Goal: Task Accomplishment & Management: Complete application form

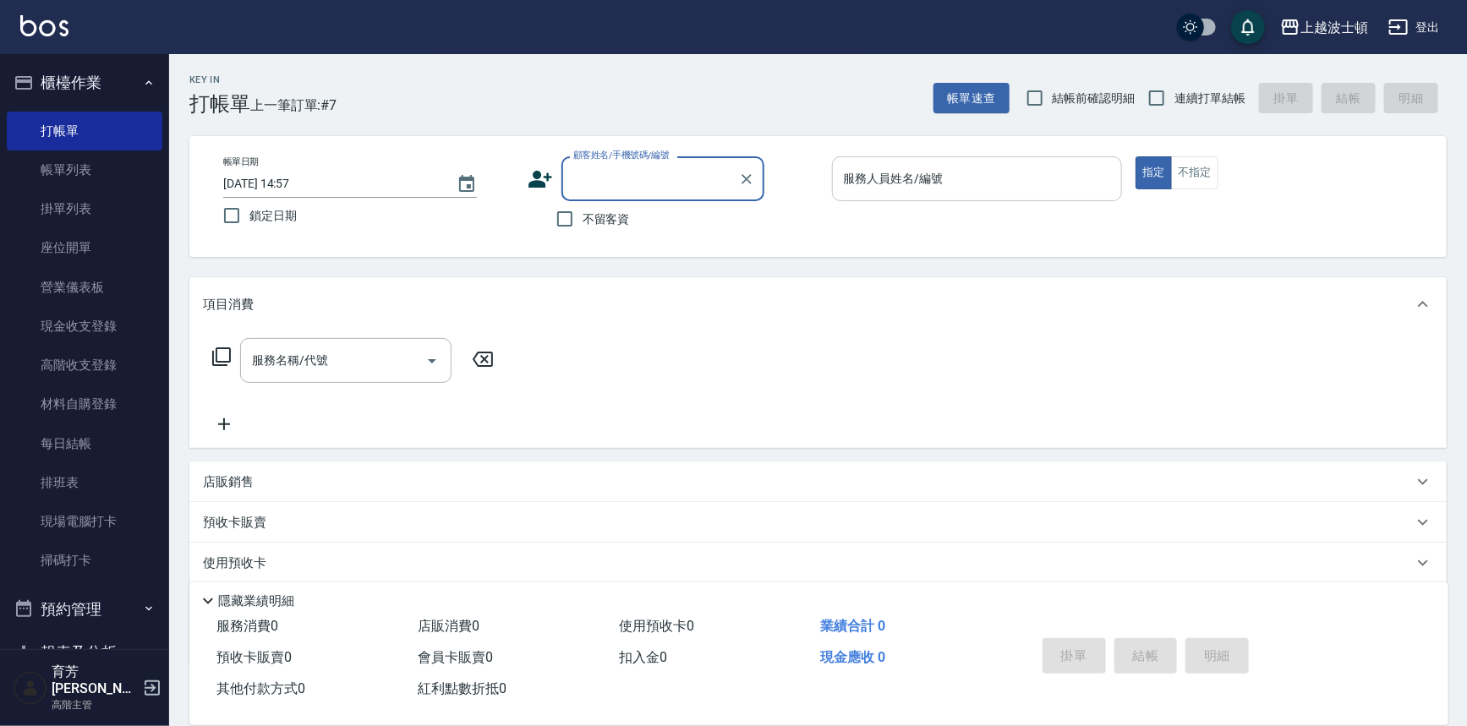
click at [872, 186] on input "服務人員姓名/編號" at bounding box center [978, 179] width 276 height 30
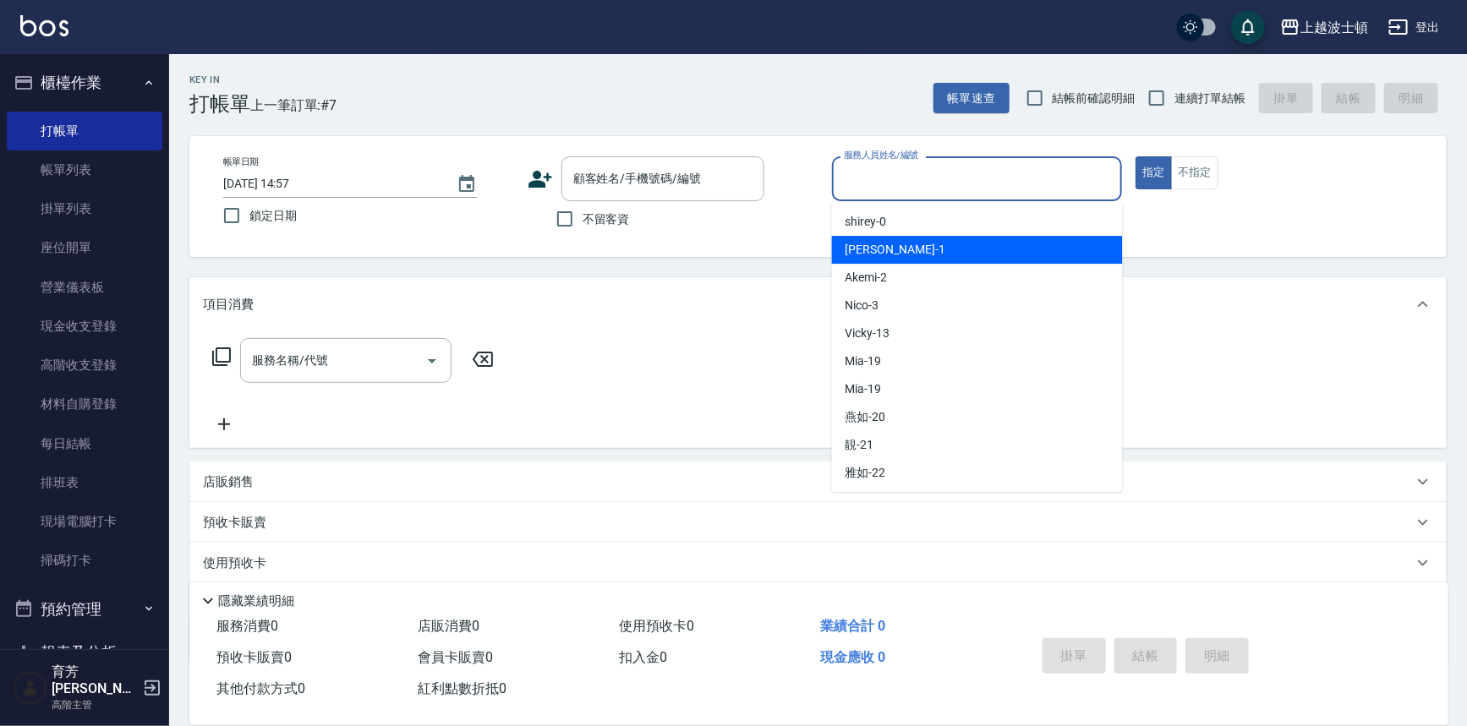
click at [872, 259] on div "[PERSON_NAME] -1" at bounding box center [977, 250] width 291 height 28
type input "[PERSON_NAME]-1"
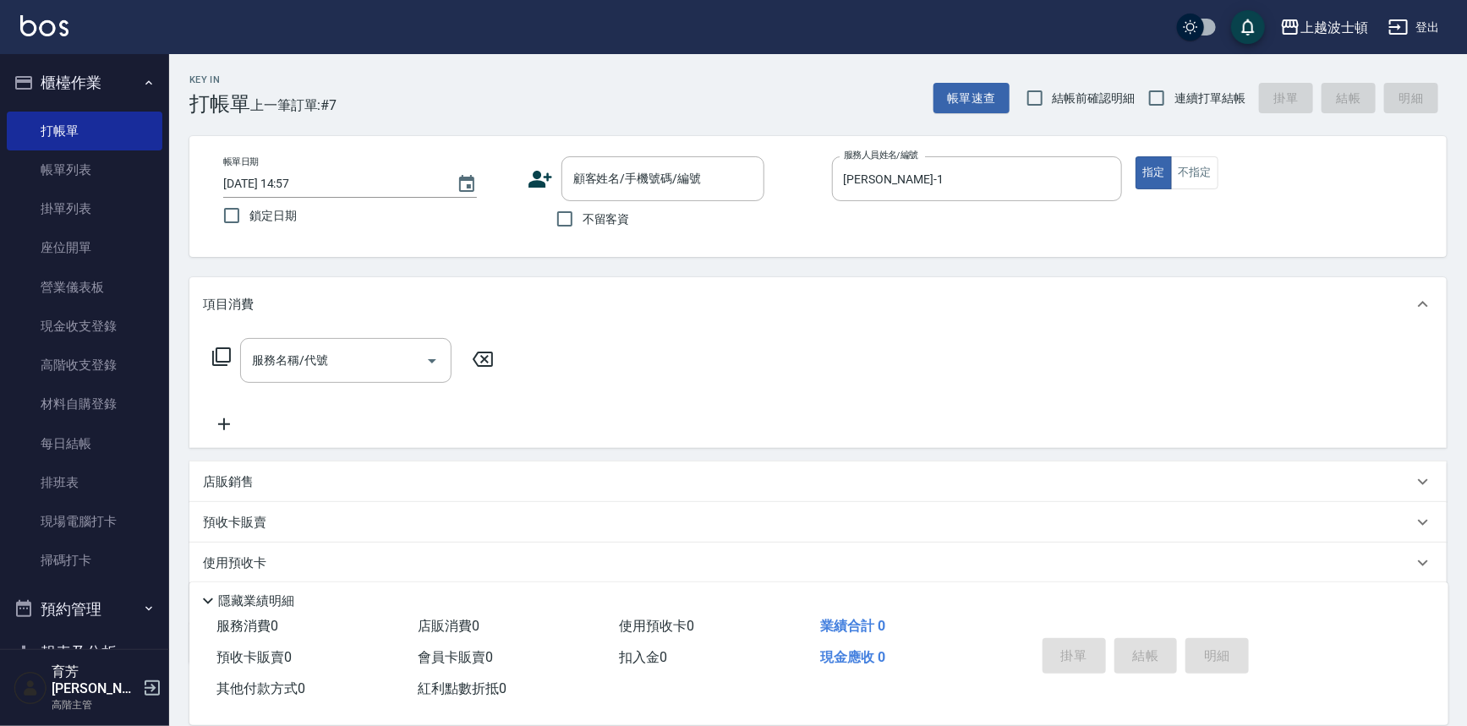
click at [613, 221] on span "不留客資" at bounding box center [606, 220] width 47 height 18
click at [583, 221] on input "不留客資" at bounding box center [565, 219] width 36 height 36
checkbox input "true"
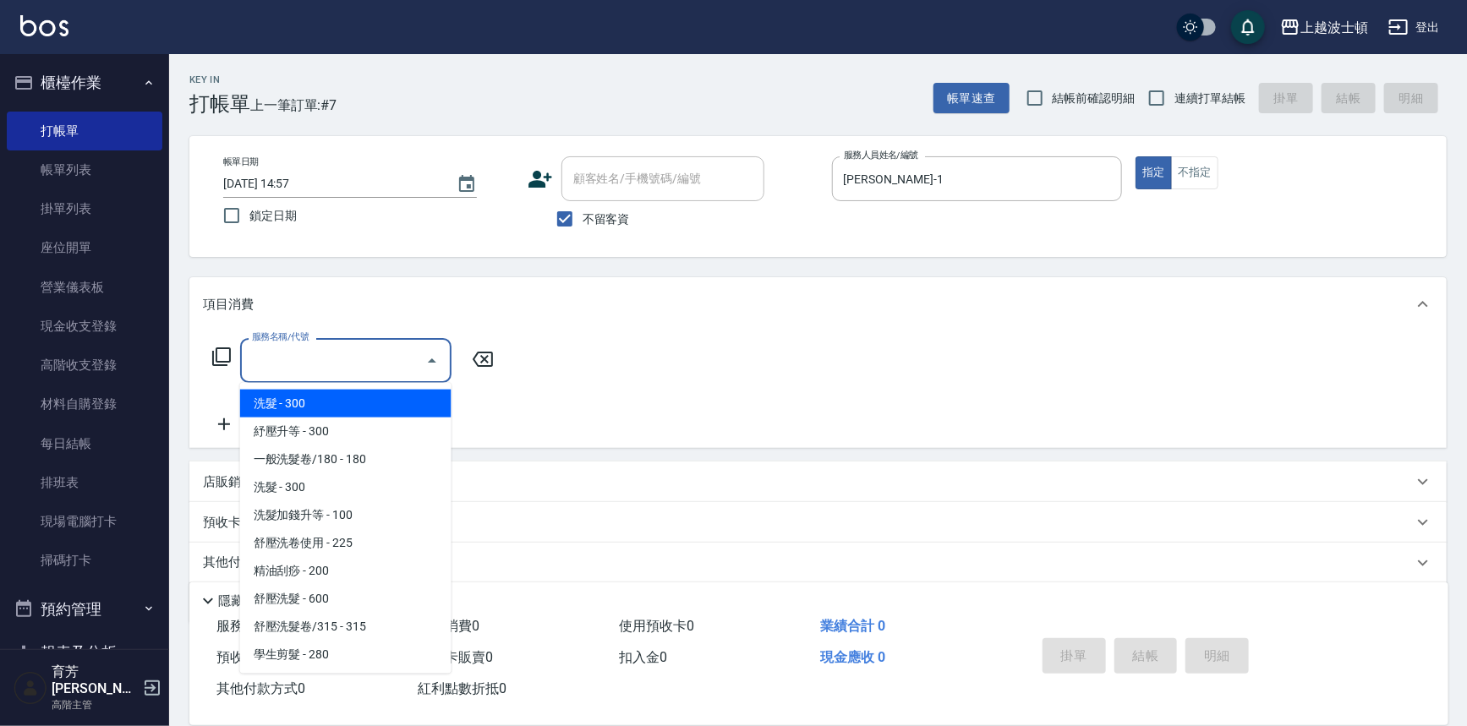
click at [362, 351] on input "服務名稱/代號" at bounding box center [333, 361] width 171 height 30
click at [342, 397] on span "洗髮 - 300" at bounding box center [345, 404] width 211 height 28
type input "洗髮(201)"
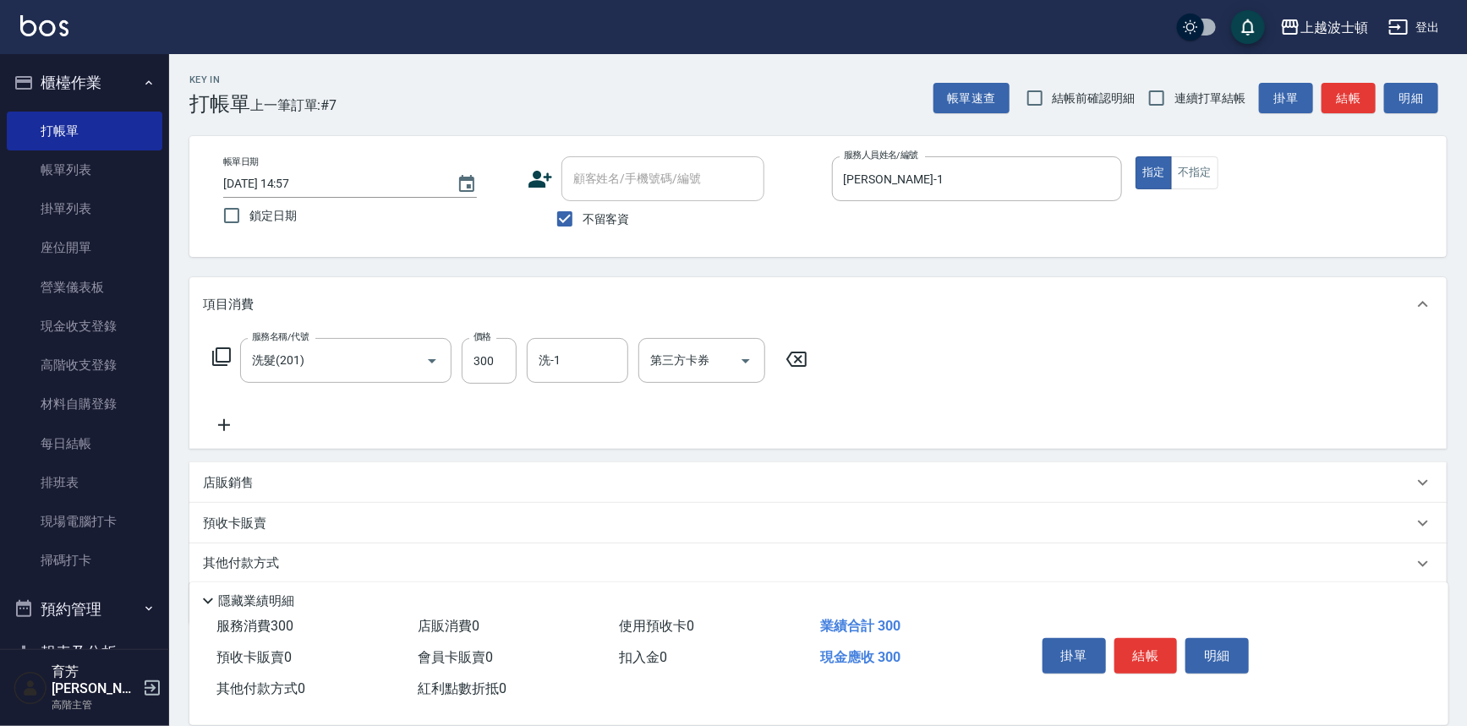
click at [227, 411] on div "服務名稱/代號 洗髮(201) 服務名稱/代號 價格 300 價格 洗-1 洗-1 第三方卡券 第三方卡券" at bounding box center [510, 386] width 615 height 97
click at [216, 421] on icon at bounding box center [224, 425] width 42 height 20
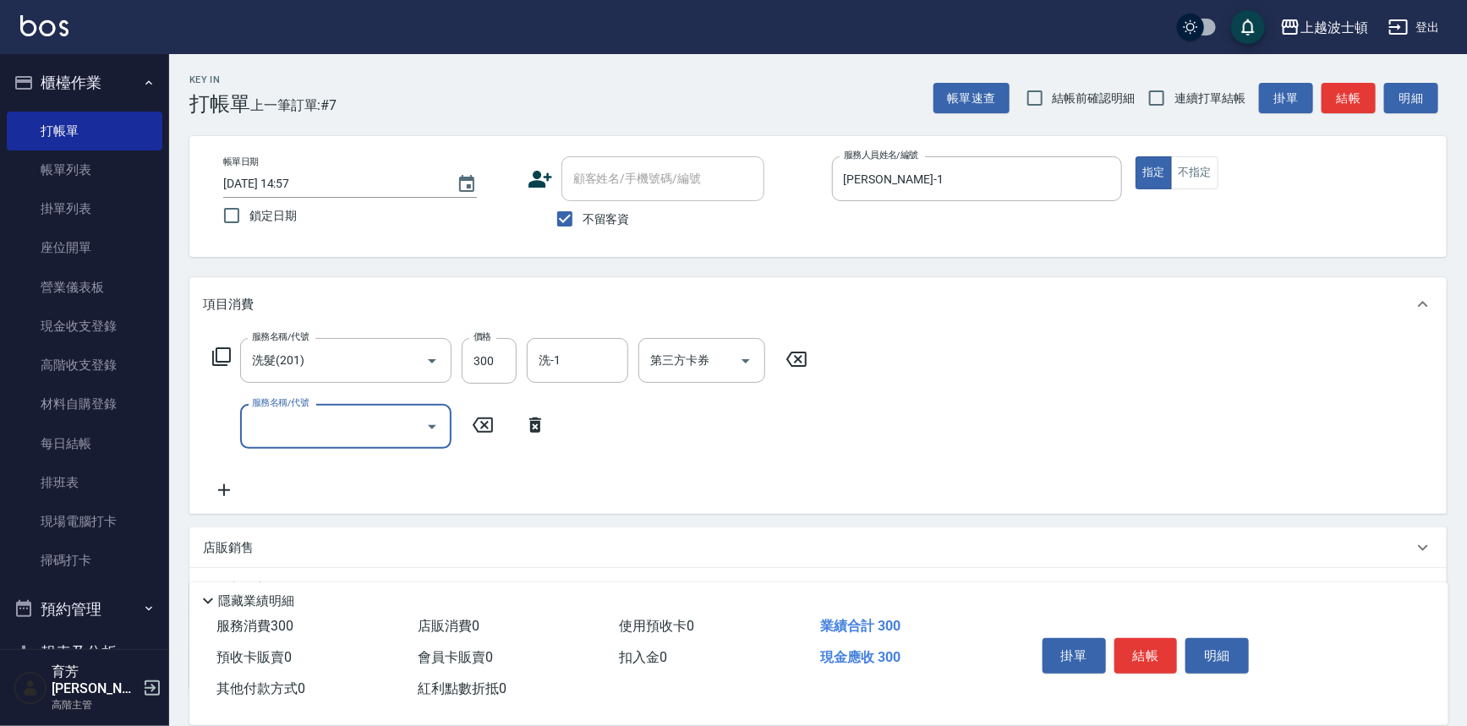
click at [304, 403] on body "上越波士頓 登出 櫃檯作業 打帳單 帳單列表 掛單列表 座位開單 營業儀表板 現金收支登錄 高階收支登錄 材料自購登錄 每日結帳 排班表 現場電腦打卡 掃碼打…" at bounding box center [733, 424] width 1467 height 849
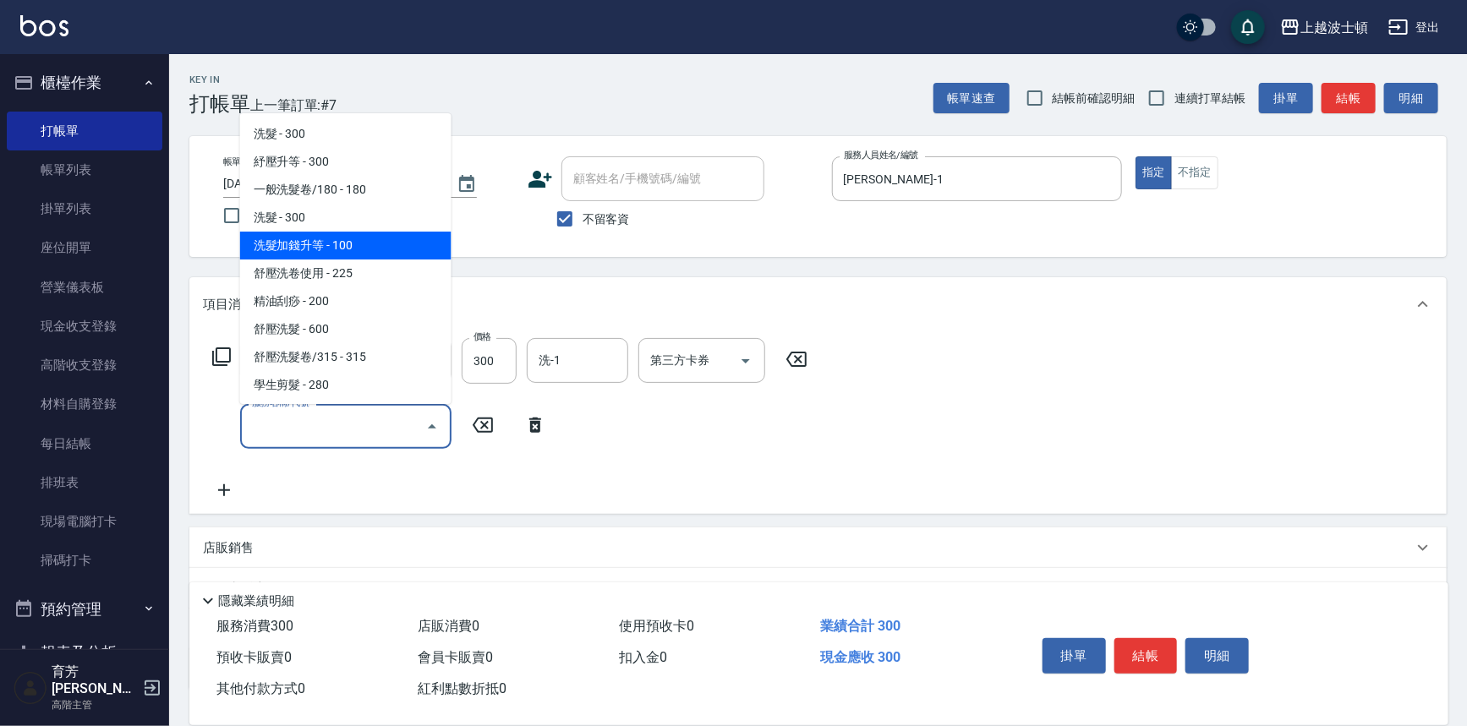
click at [347, 255] on span "洗髮加錢升等 - 100" at bounding box center [345, 246] width 211 height 28
type input "洗髮加錢升等(206)"
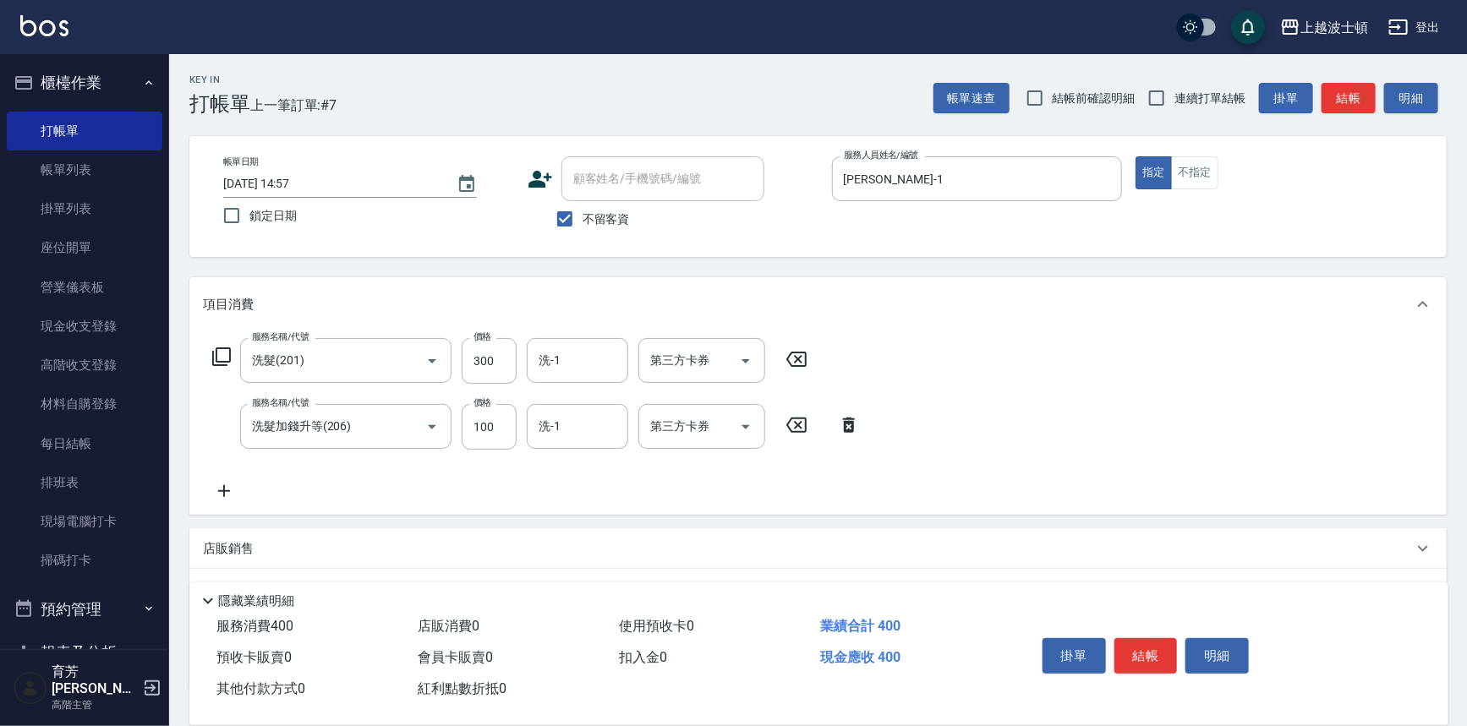
click at [231, 489] on icon at bounding box center [224, 491] width 42 height 20
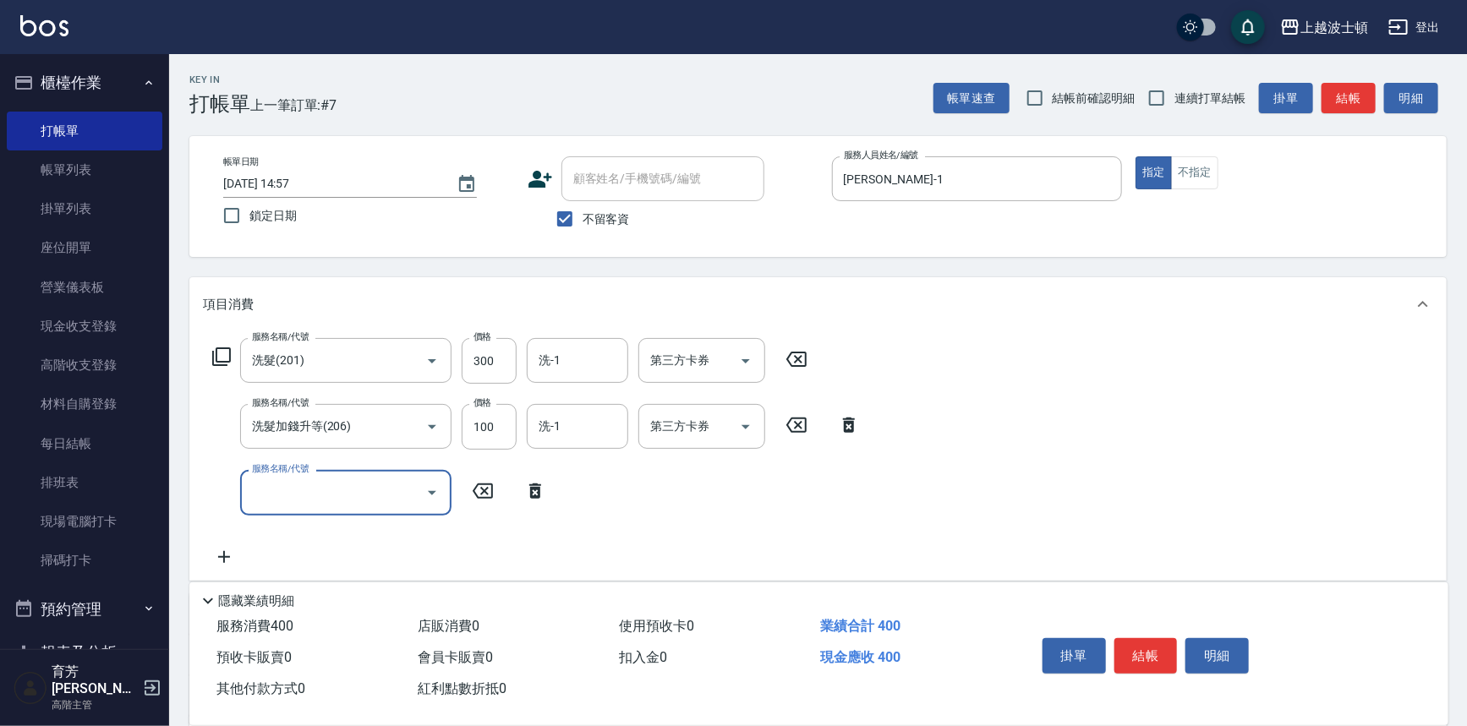
drag, startPoint x: 231, startPoint y: 489, endPoint x: 355, endPoint y: 473, distance: 125.3
click at [355, 483] on input "服務名稱/代號" at bounding box center [333, 493] width 171 height 30
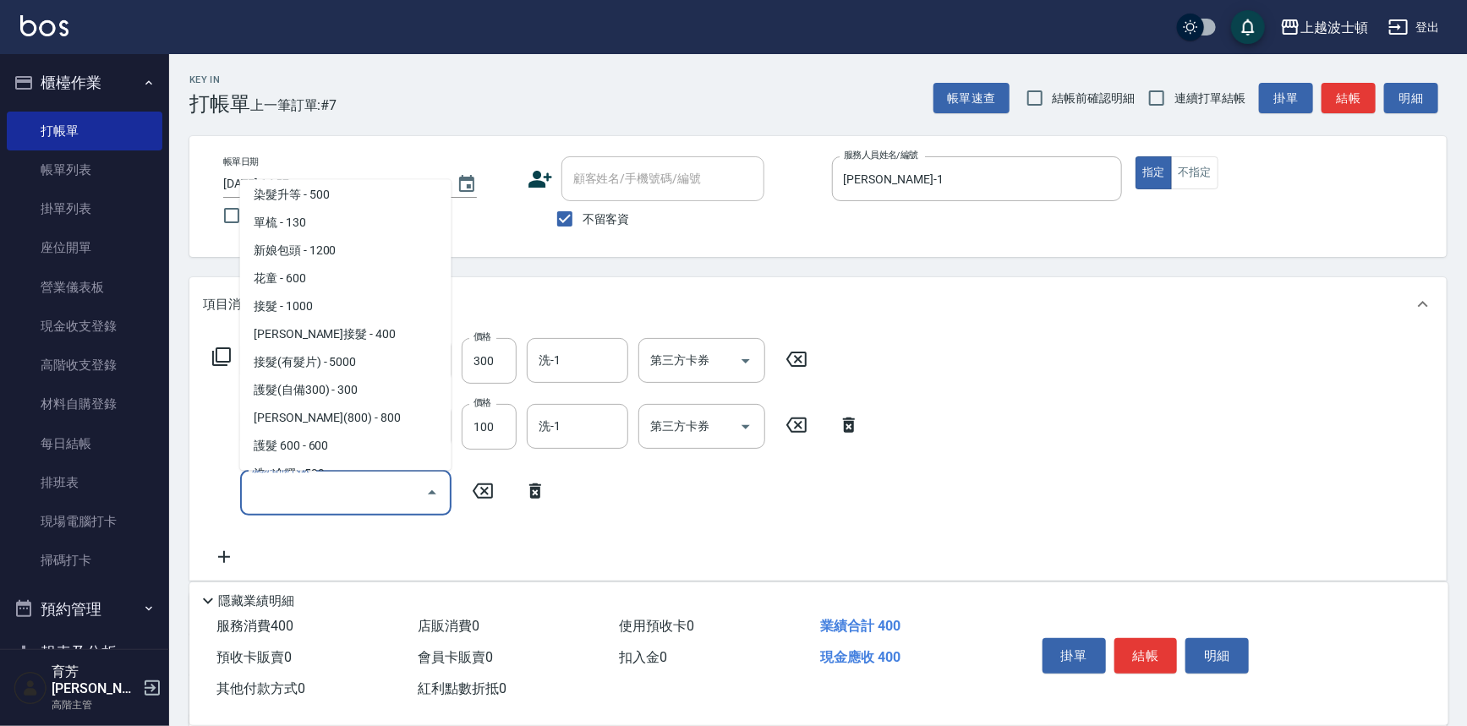
scroll to position [914, 0]
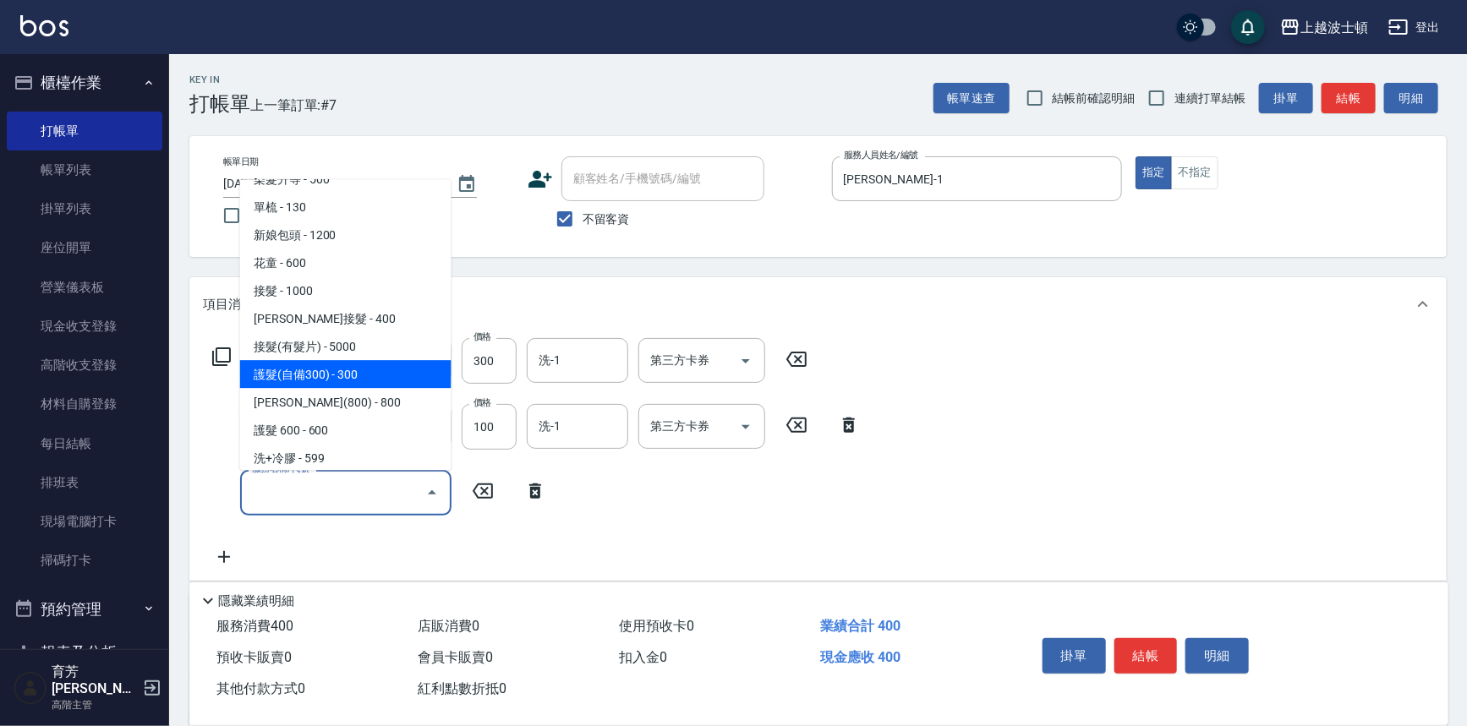
click at [397, 385] on span "護髮(自備300) - 300" at bounding box center [345, 375] width 211 height 28
type input "護髮(自備300)(701)"
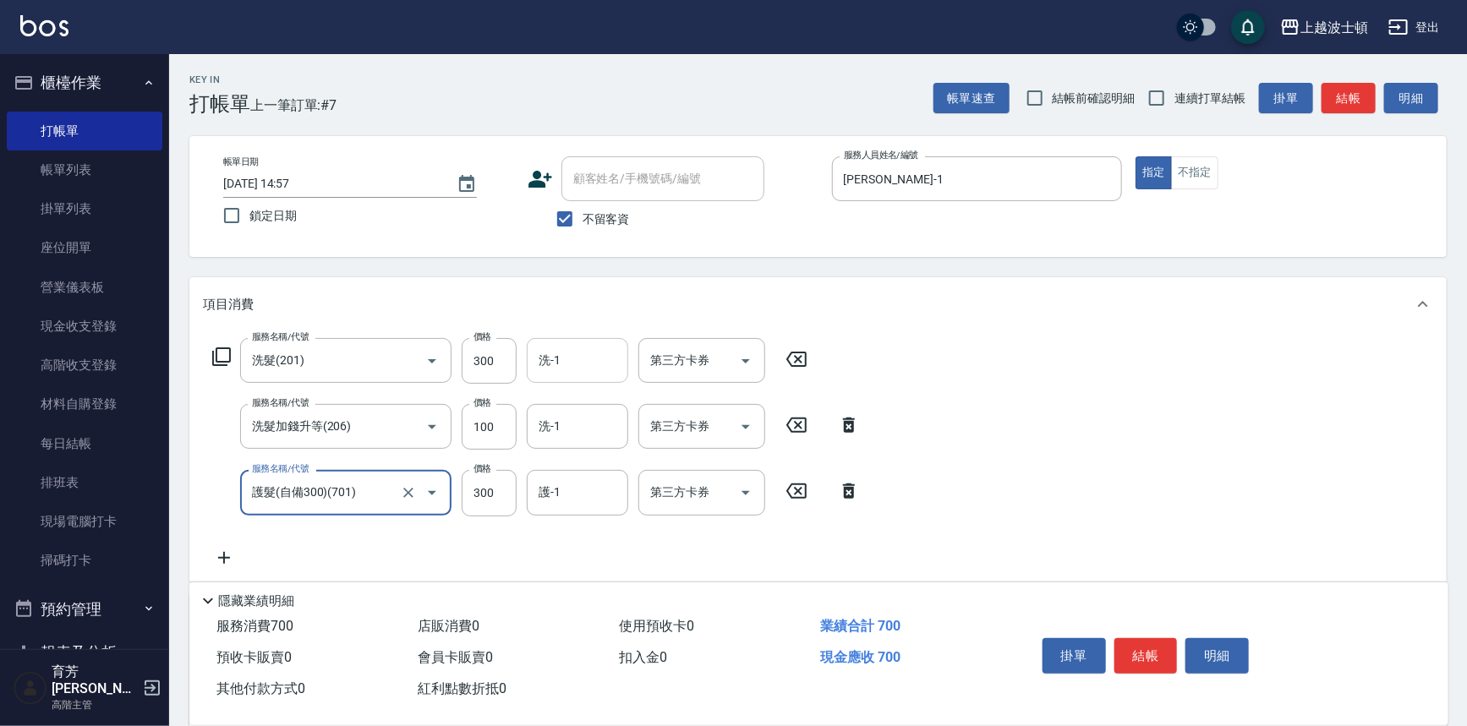
click at [567, 353] on input "洗-1" at bounding box center [577, 361] width 86 height 30
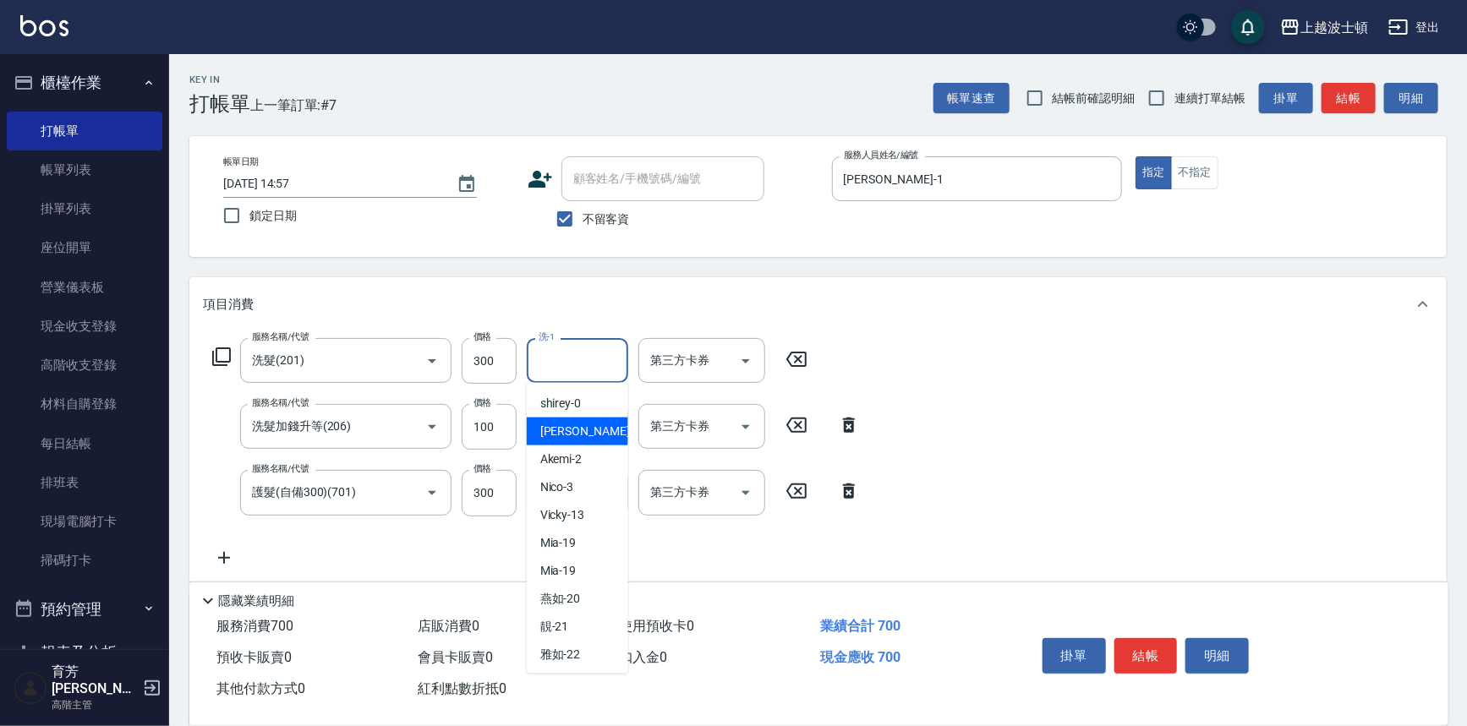
click at [575, 440] on div "[PERSON_NAME] -1" at bounding box center [577, 432] width 101 height 28
type input "[PERSON_NAME]-1"
click at [575, 439] on input "洗-1" at bounding box center [577, 427] width 86 height 30
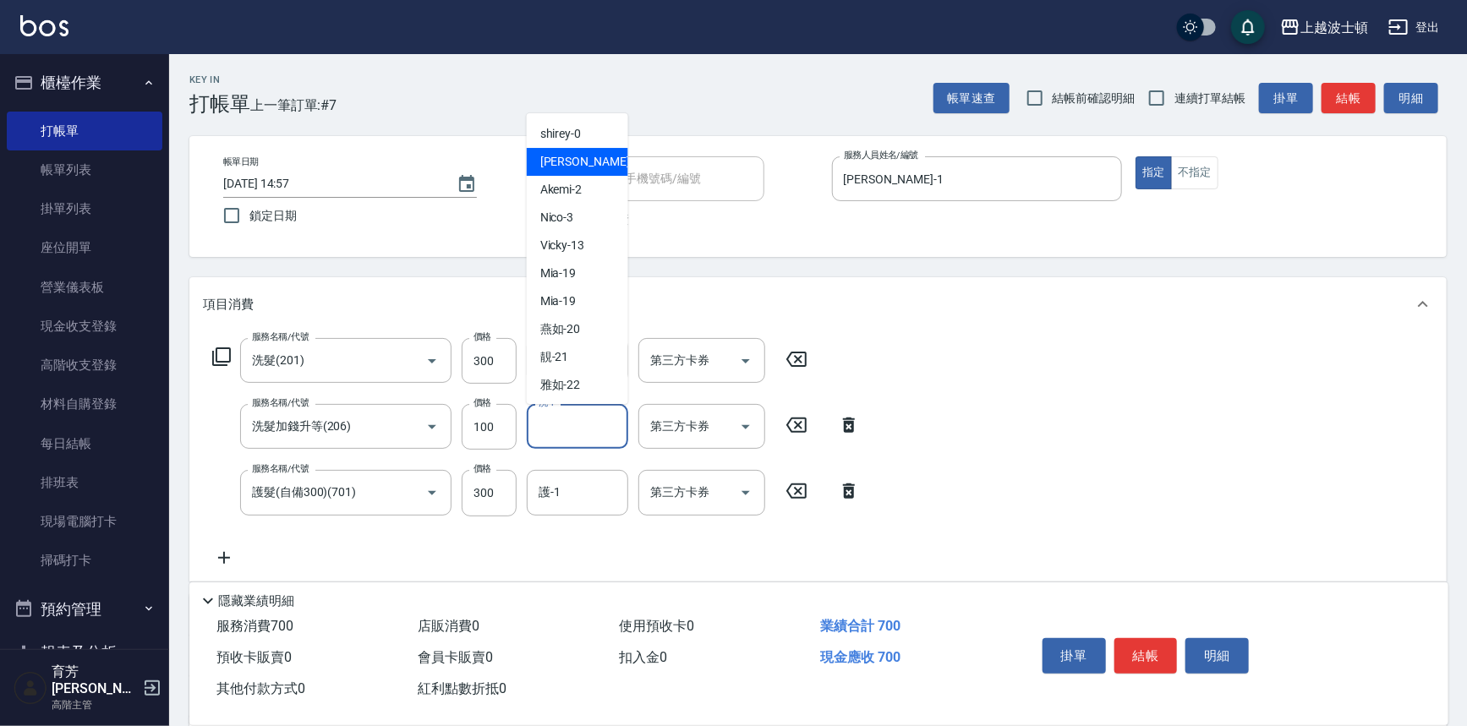
click at [594, 171] on div "[PERSON_NAME] -1" at bounding box center [577, 162] width 101 height 28
type input "[PERSON_NAME]-1"
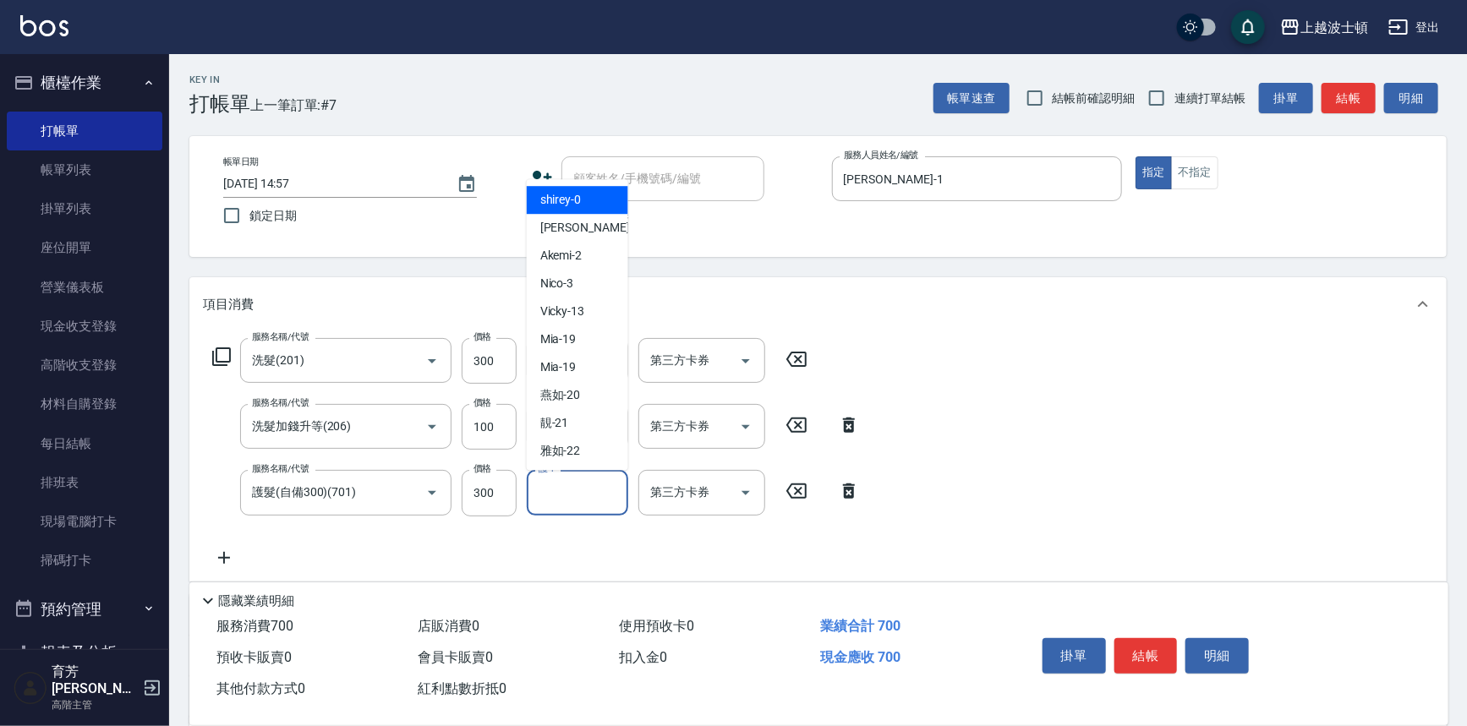
click at [598, 486] on input "護-1" at bounding box center [577, 493] width 86 height 30
click at [616, 227] on div "[PERSON_NAME] -1" at bounding box center [577, 229] width 101 height 28
type input "[PERSON_NAME]-1"
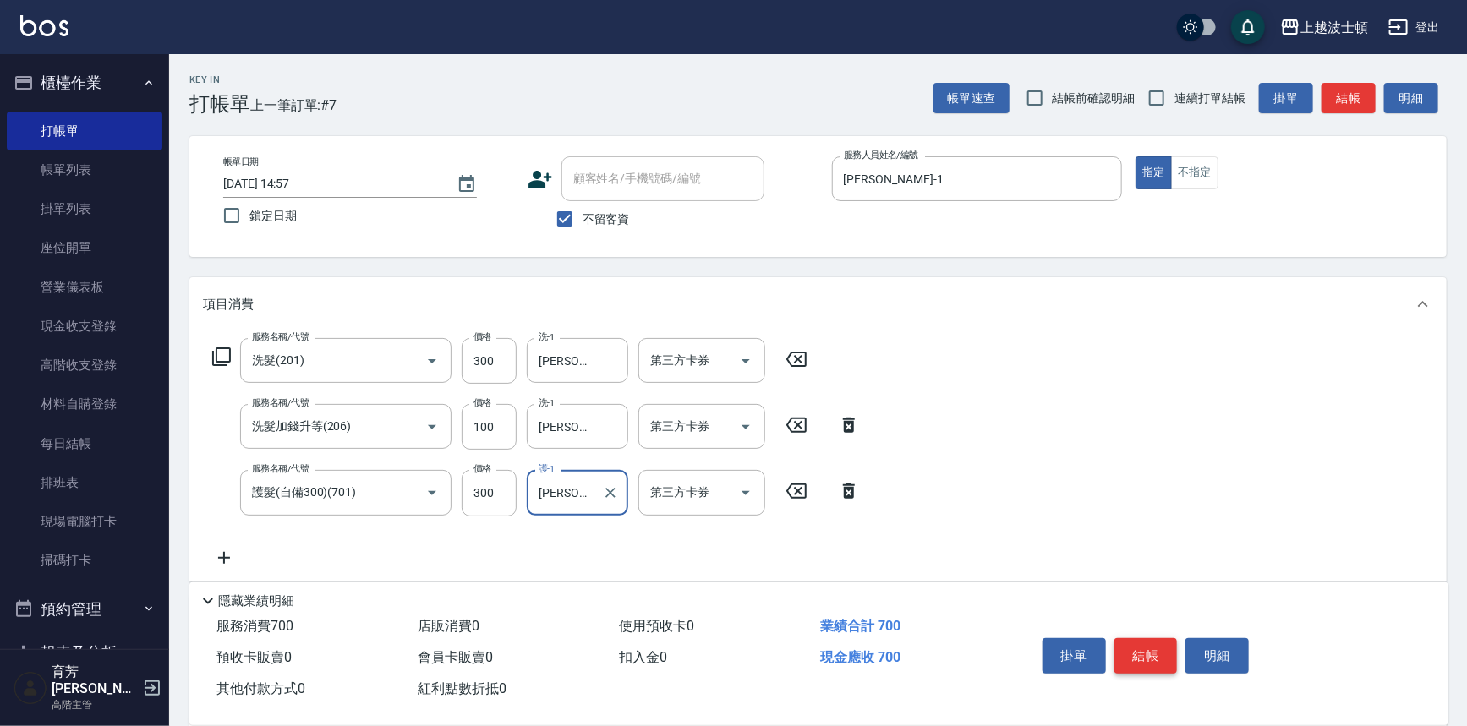
click at [1133, 655] on button "結帳" at bounding box center [1146, 656] width 63 height 36
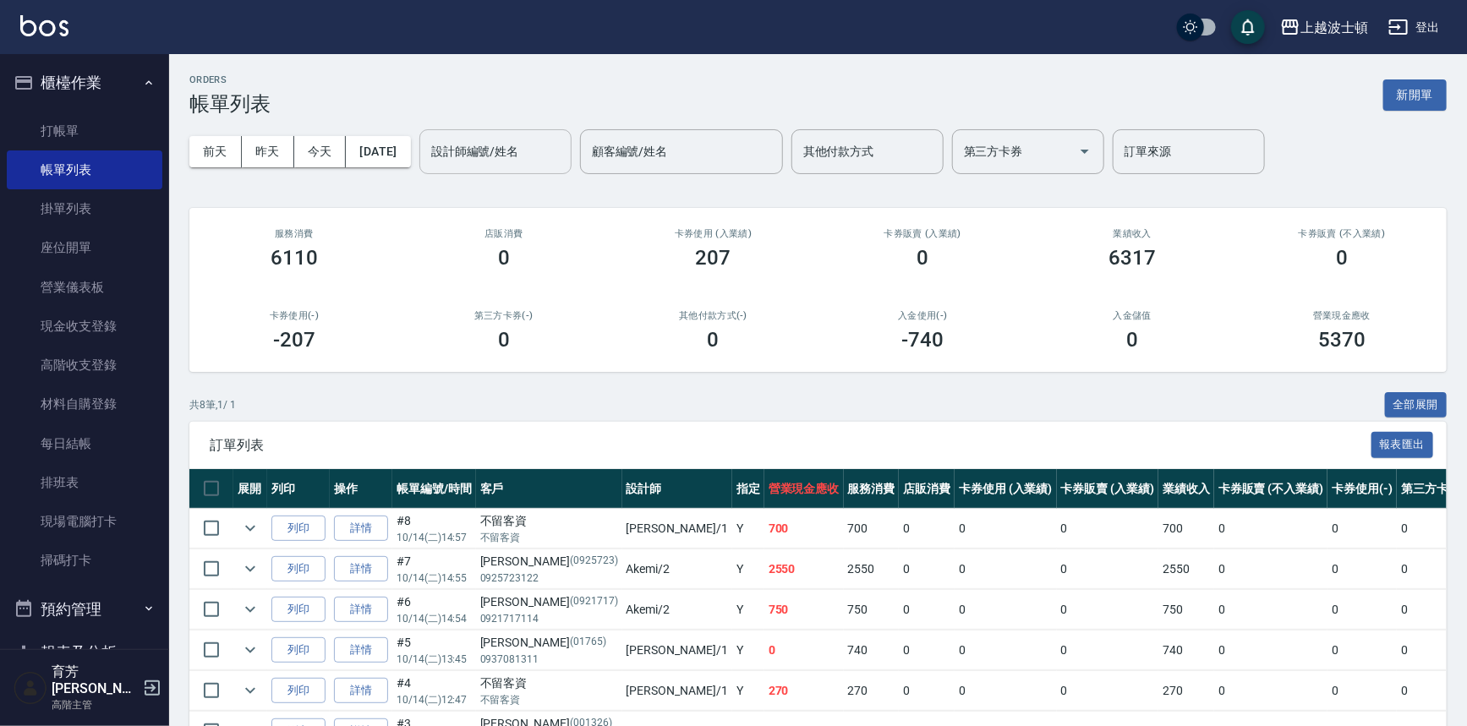
click at [518, 173] on div "設計師編號/姓名" at bounding box center [495, 151] width 152 height 45
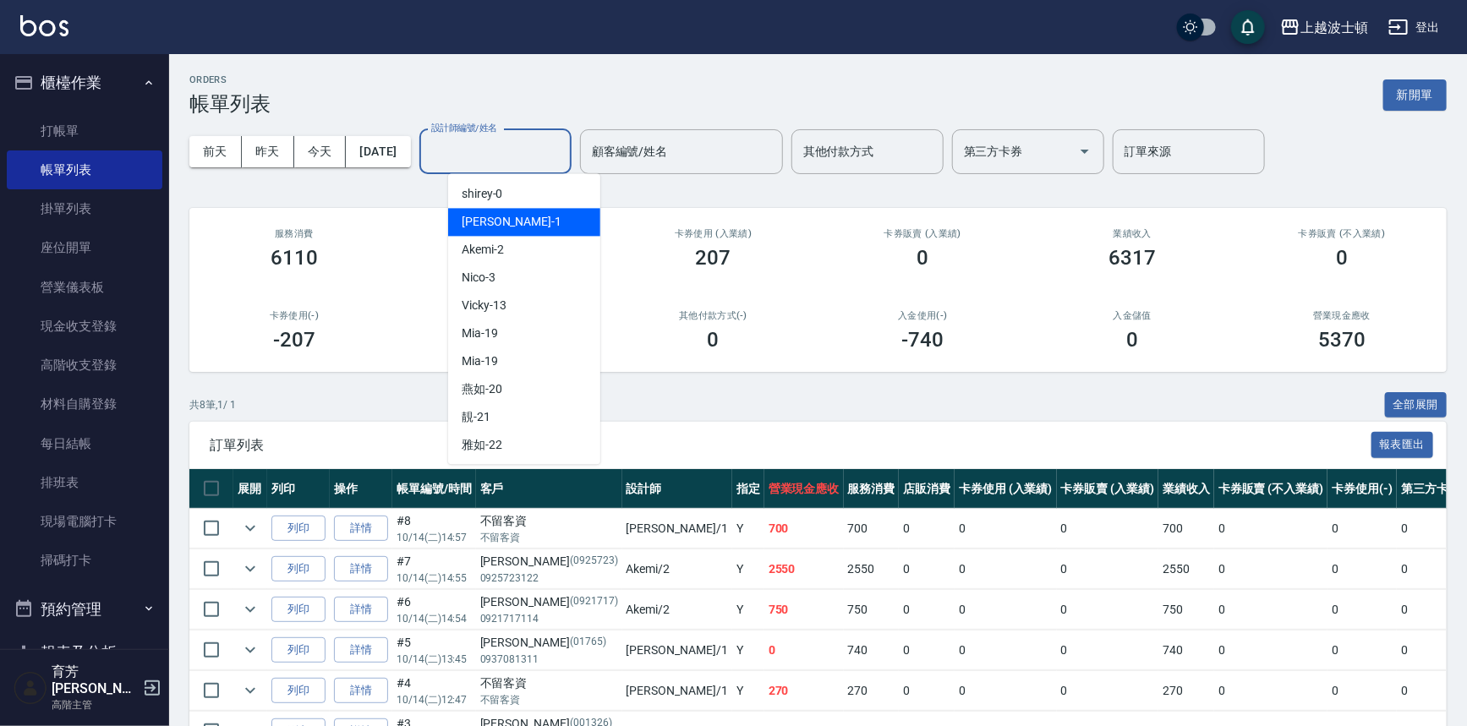
click at [507, 215] on div "[PERSON_NAME] -1" at bounding box center [524, 222] width 152 height 28
type input "[PERSON_NAME]-1"
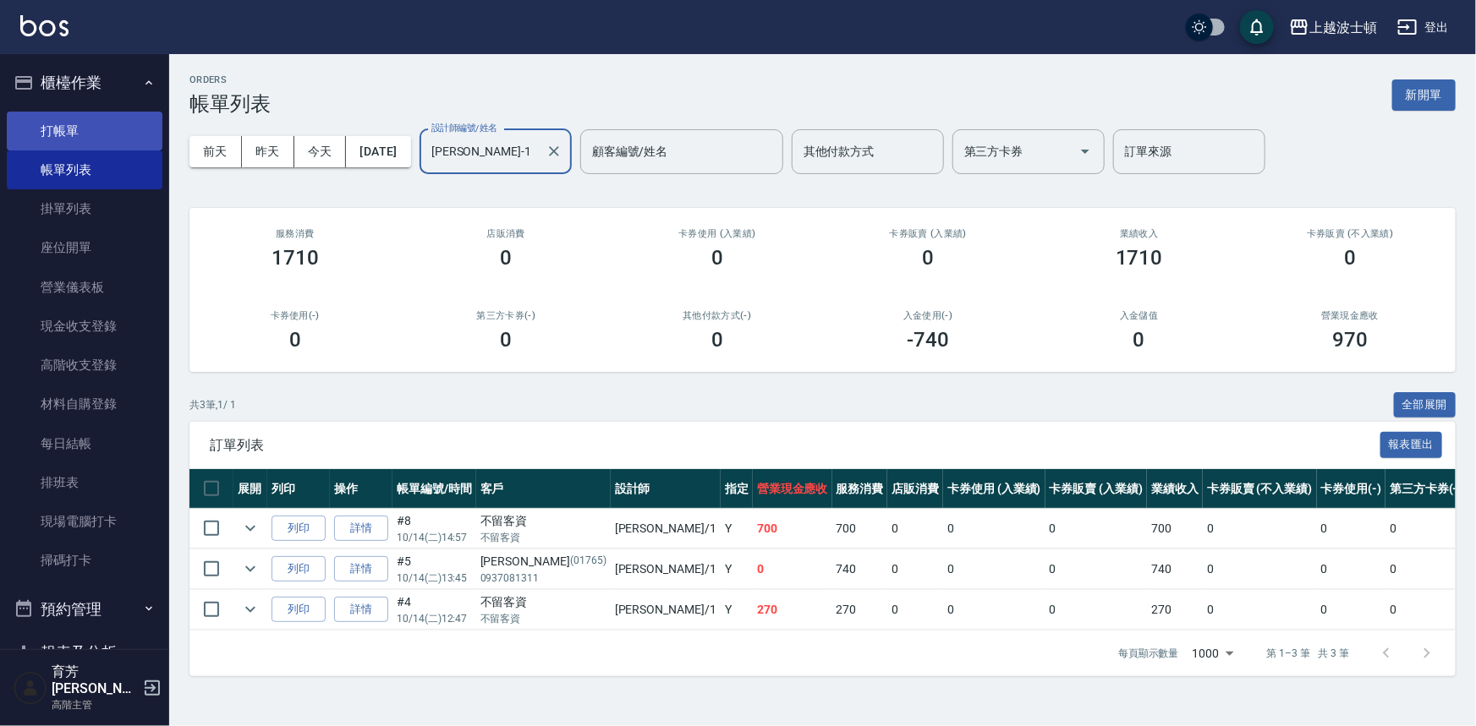
click at [118, 124] on link "打帳單" at bounding box center [85, 131] width 156 height 39
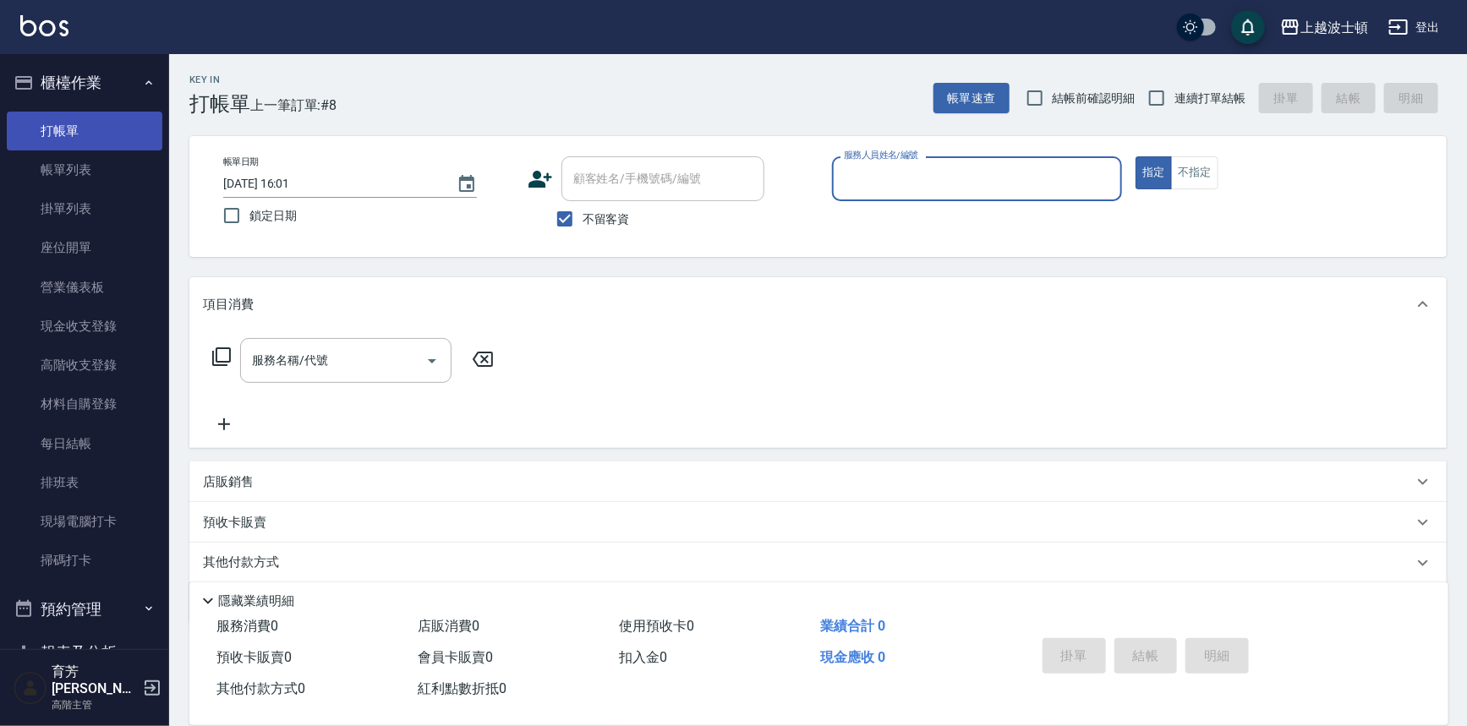
click at [1136, 156] on button "指定" at bounding box center [1154, 172] width 36 height 33
type button "true"
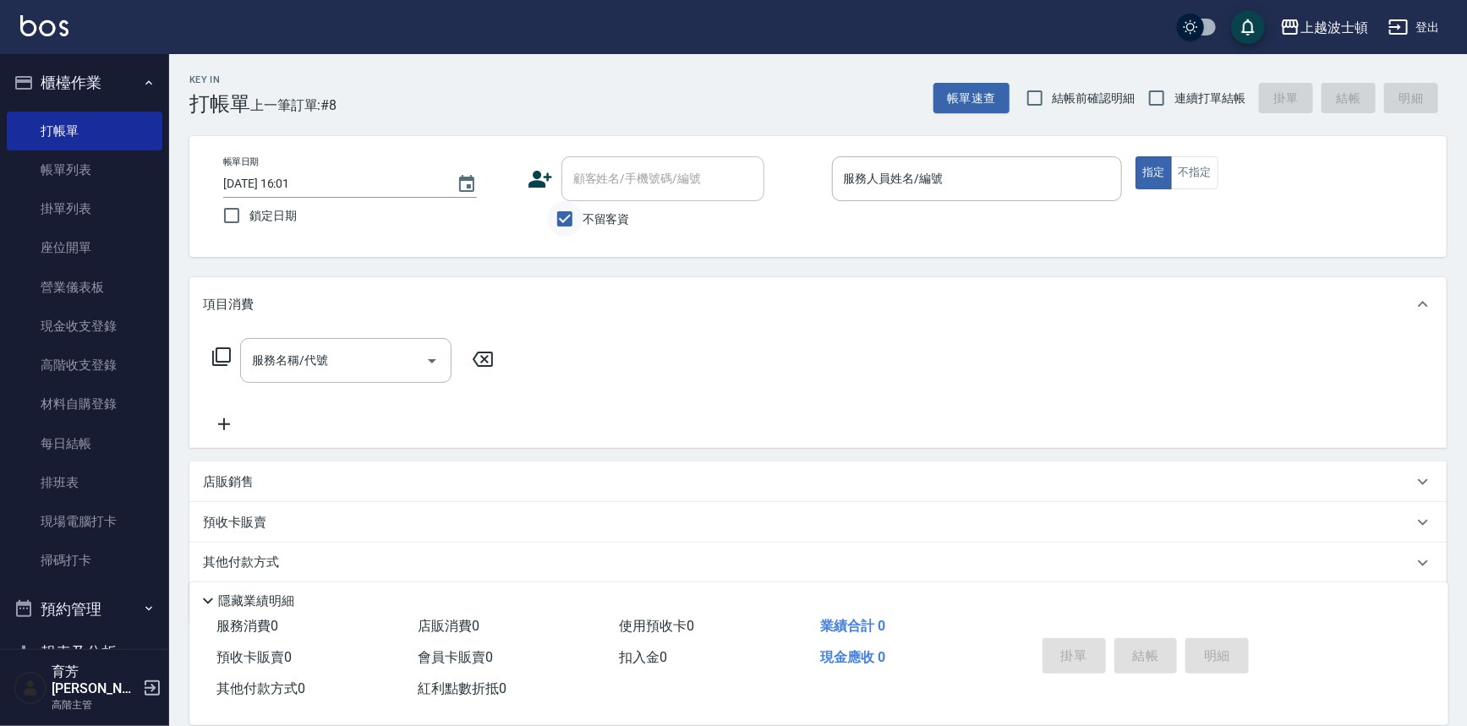
click at [581, 219] on label "不留客資" at bounding box center [588, 219] width 83 height 36
click at [581, 219] on input "不留客資" at bounding box center [565, 219] width 36 height 36
checkbox input "false"
click at [579, 190] on input "顧客姓名/手機號碼/編號" at bounding box center [650, 179] width 162 height 30
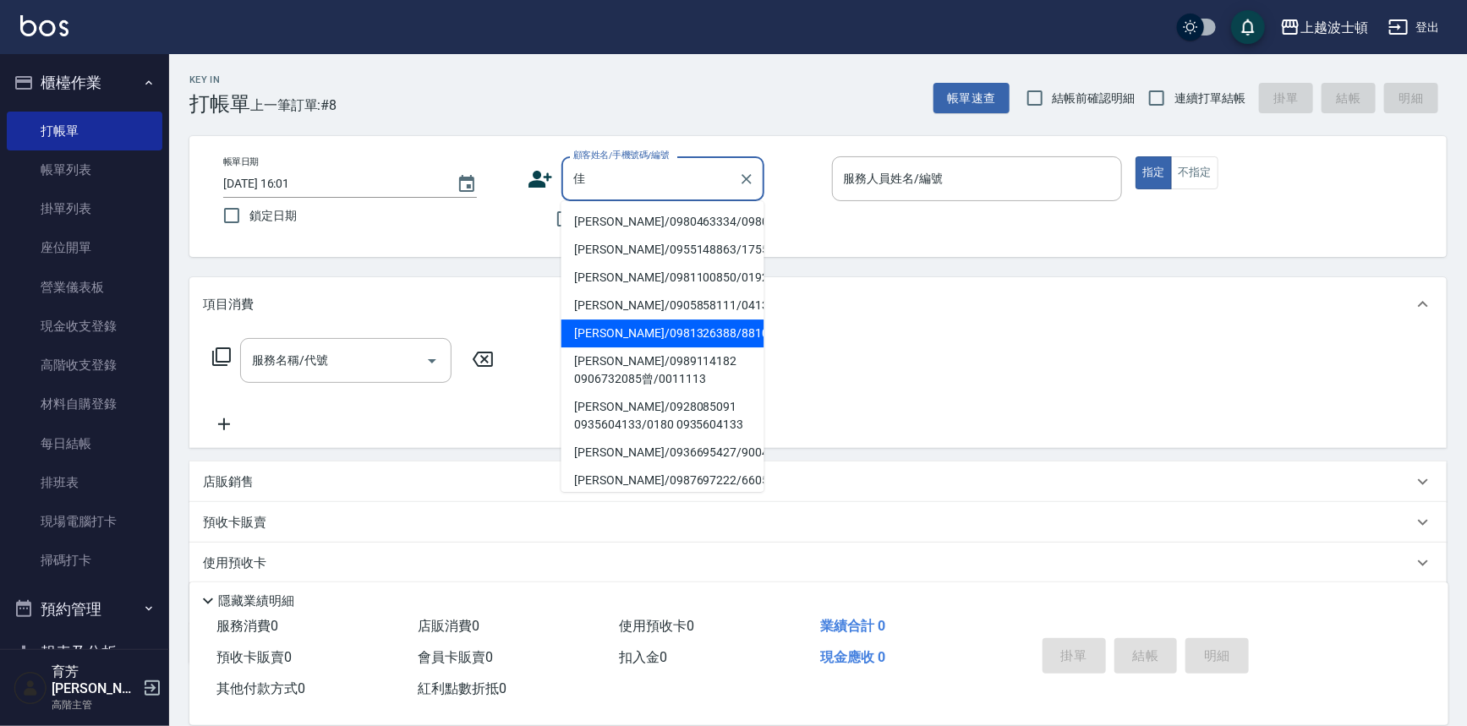
click at [629, 332] on li "[PERSON_NAME]/0981326388/881016" at bounding box center [662, 334] width 203 height 28
type input "[PERSON_NAME]/0981326388/881016"
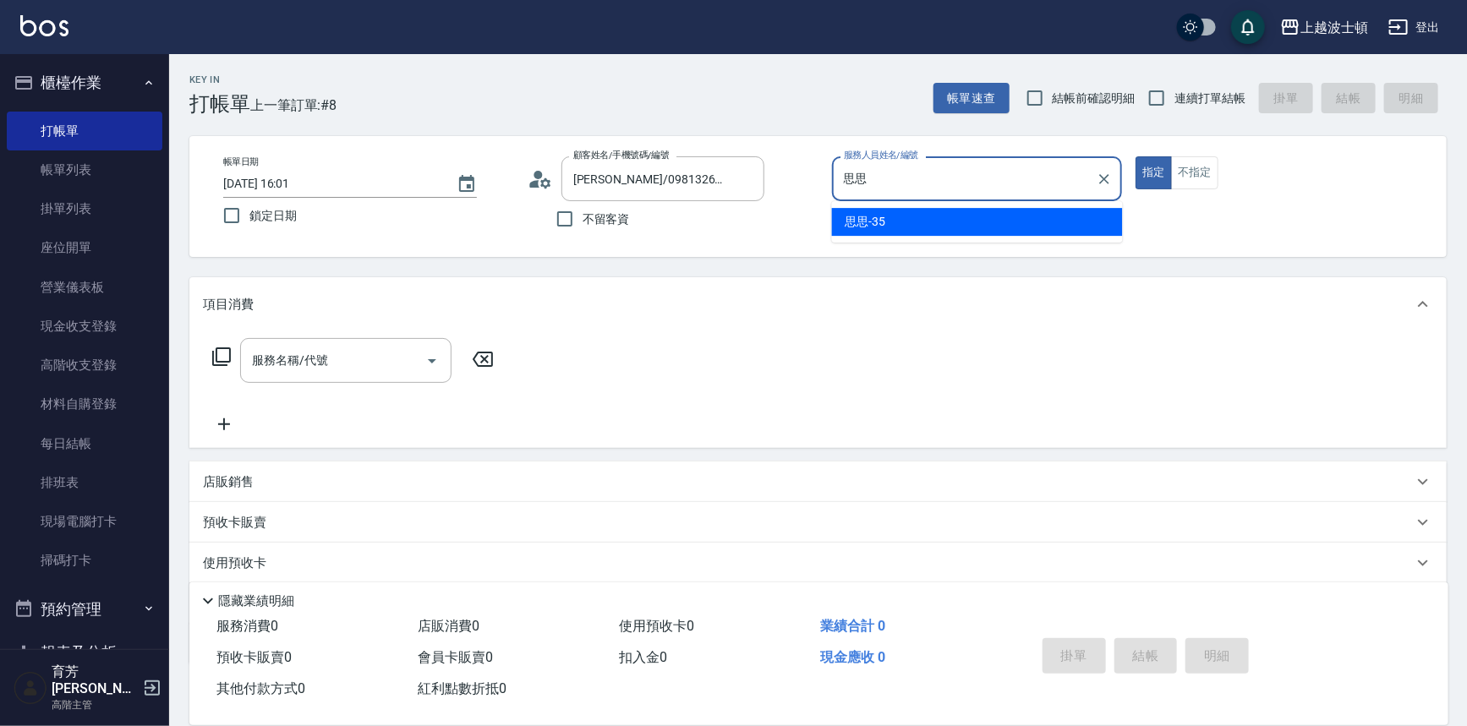
type input "思"
type input "怡廷-41"
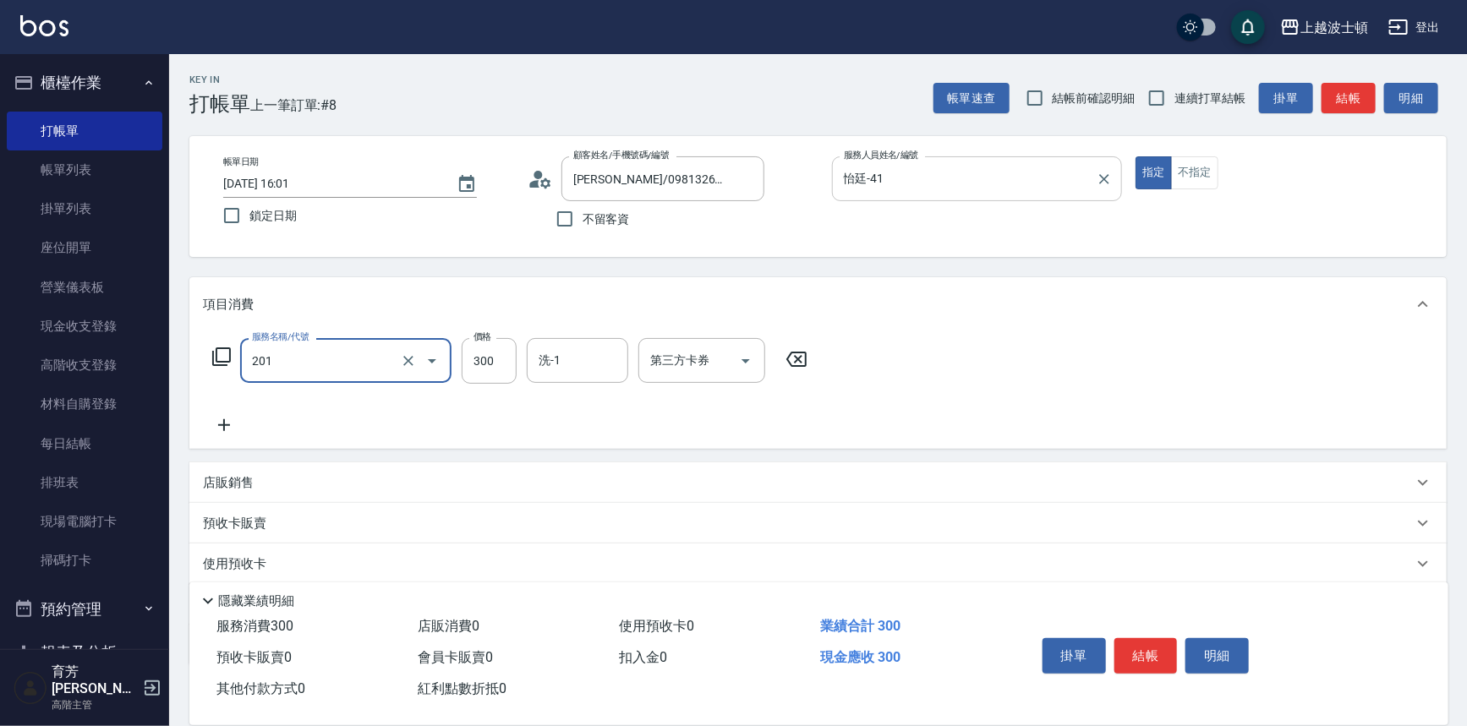
type input "洗髮(201)"
type input "270"
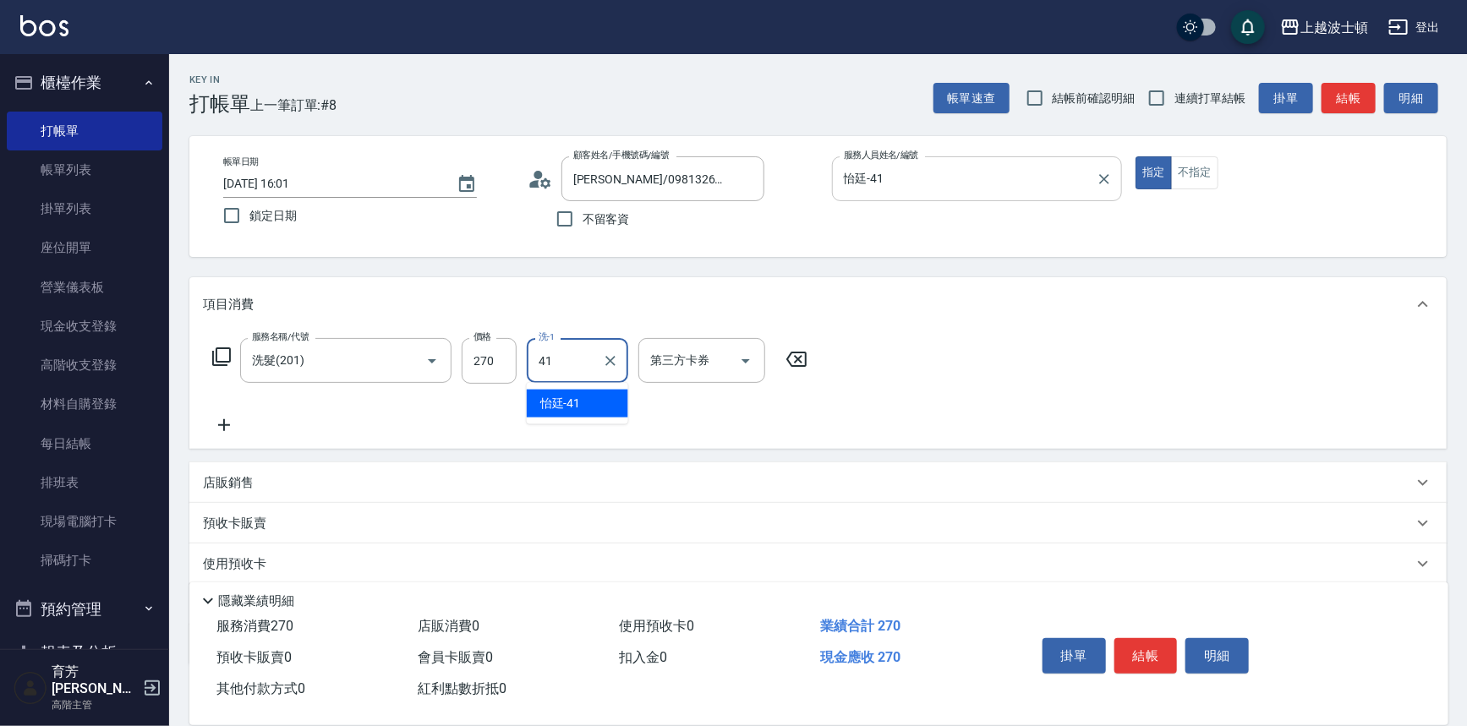
type input "怡廷-41"
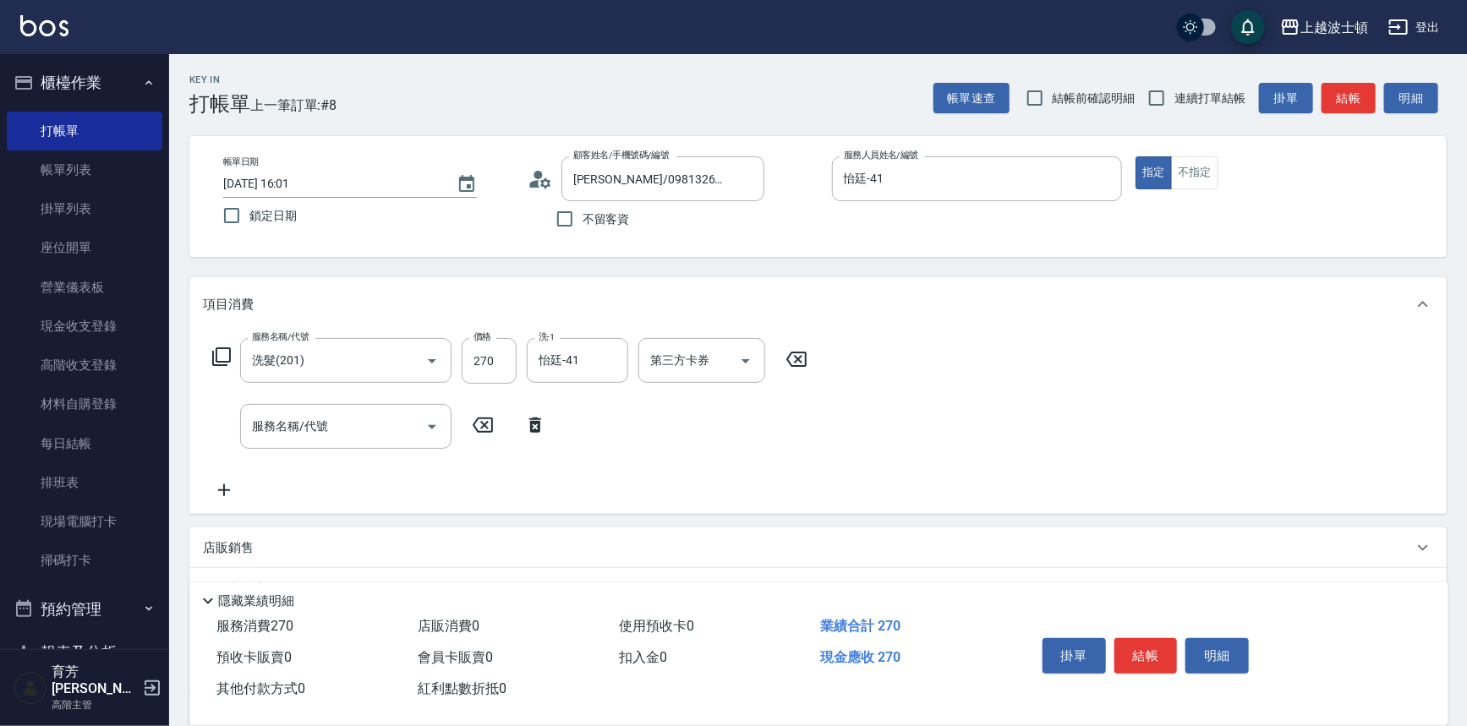
click at [234, 354] on div "服務名稱/代號 洗髮(201) 服務名稱/代號 價格 270 價格 洗-1 怡廷-41 洗-1 第三方卡券 第三方卡券" at bounding box center [510, 361] width 615 height 46
click at [225, 353] on icon at bounding box center [221, 357] width 20 height 20
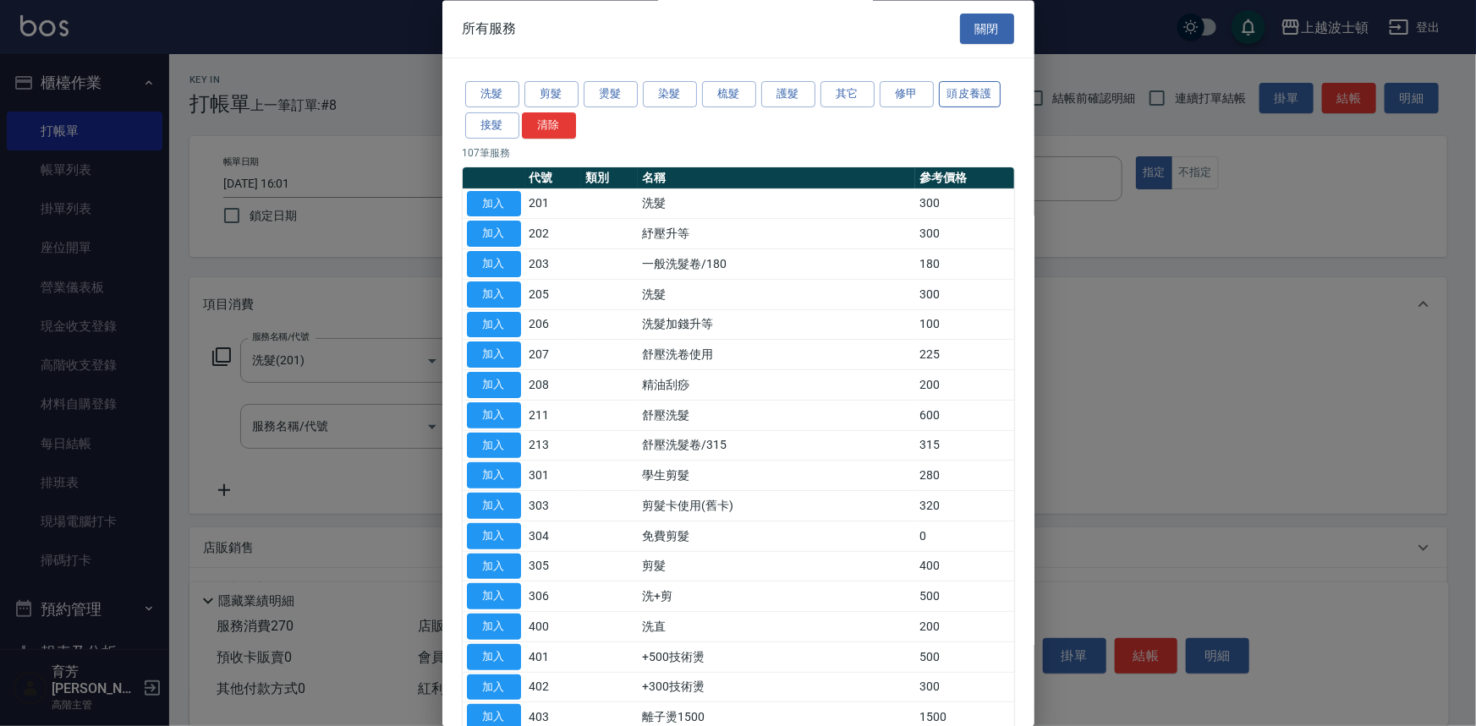
click at [981, 96] on button "頭皮養護" at bounding box center [970, 95] width 63 height 26
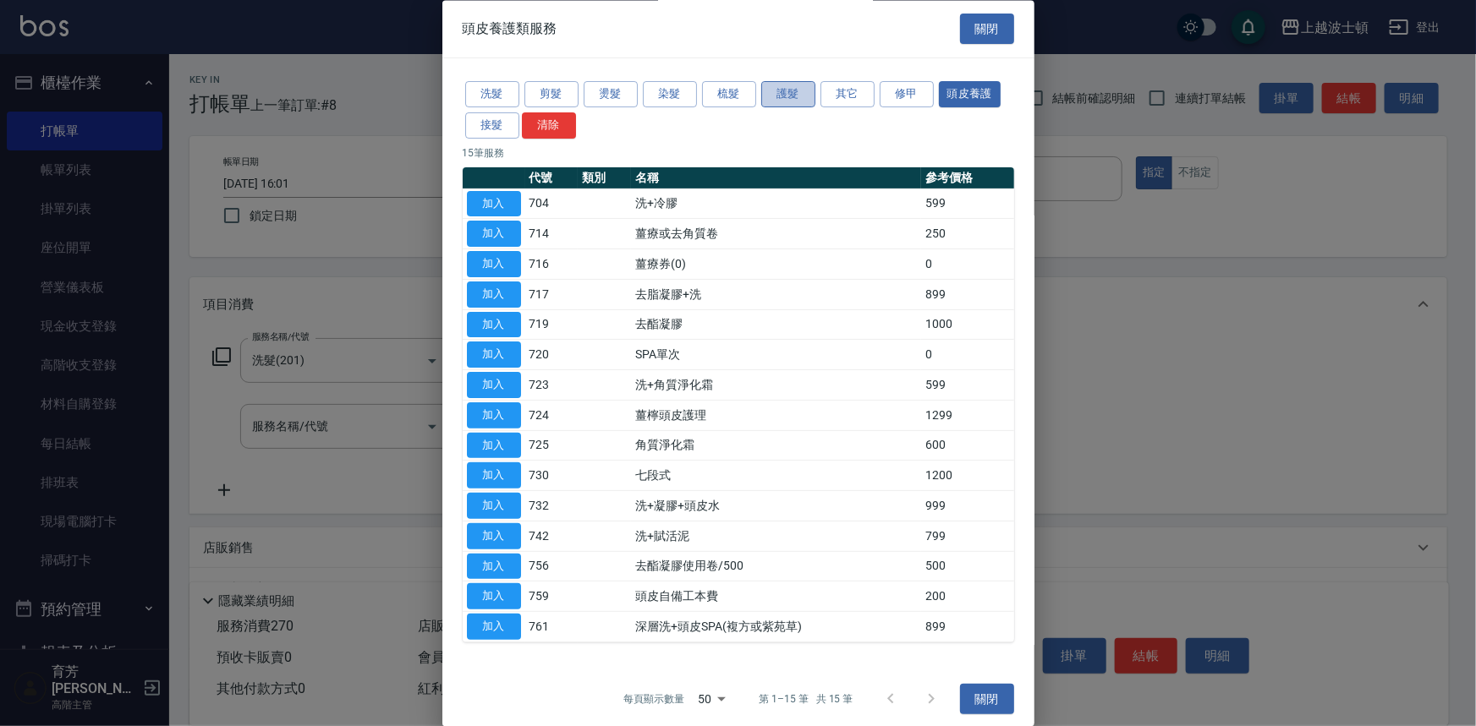
click at [797, 92] on button "護髮" at bounding box center [788, 95] width 54 height 26
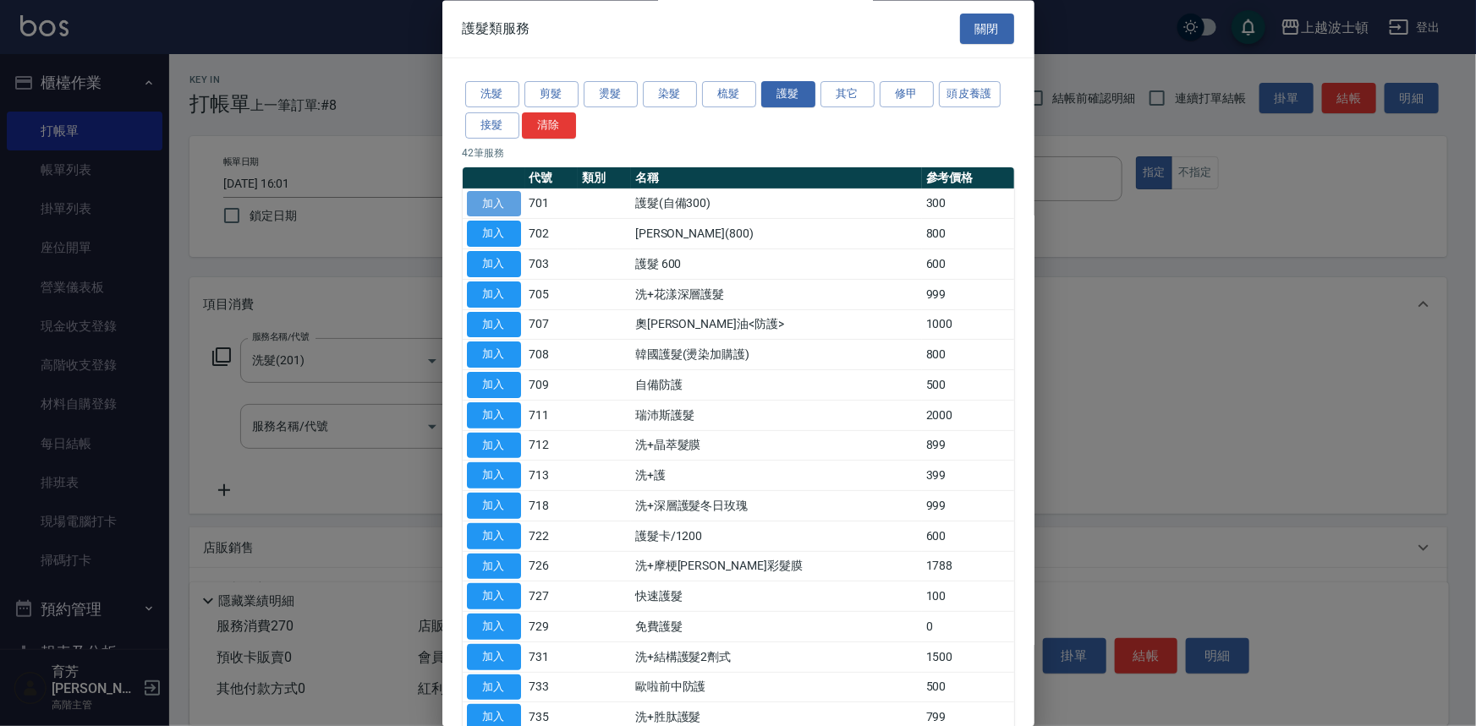
click at [511, 208] on button "加入" at bounding box center [494, 204] width 54 height 26
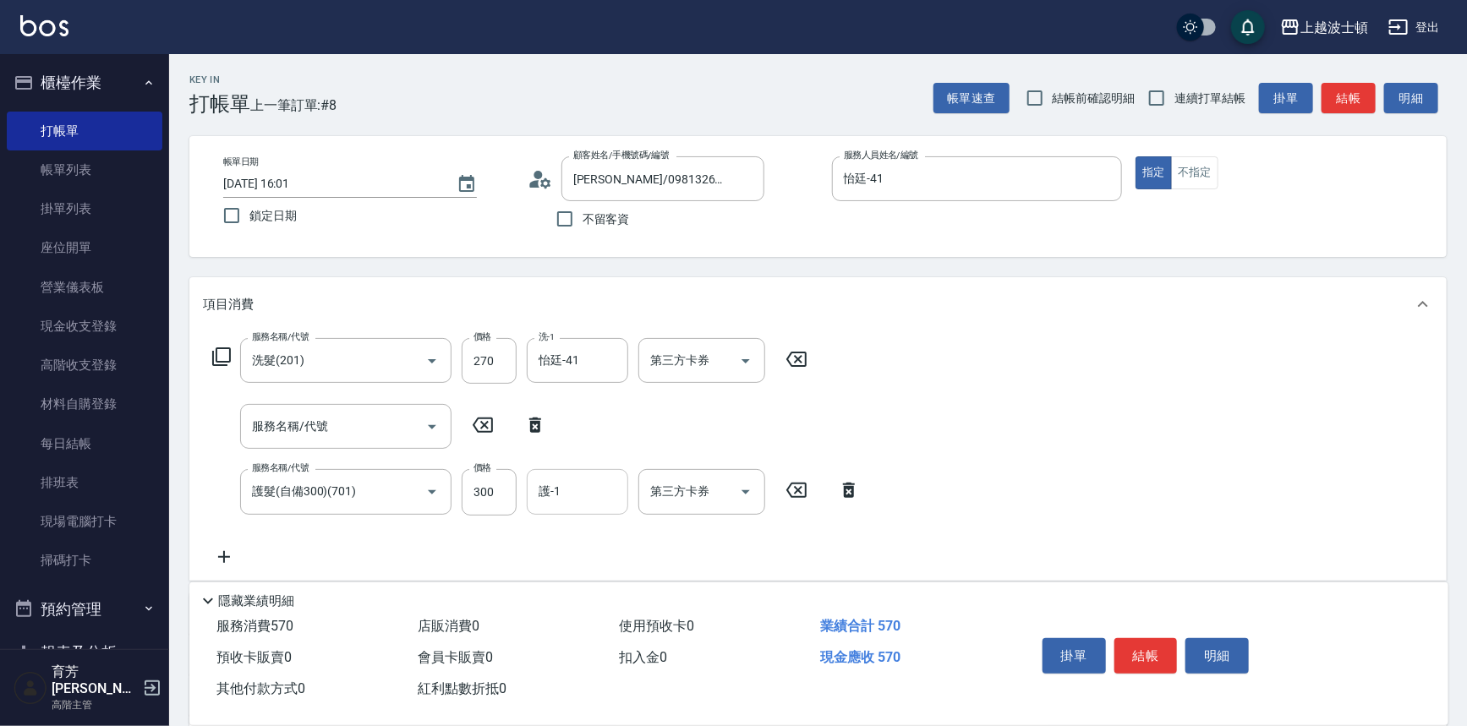
click at [599, 485] on input "護-1" at bounding box center [577, 492] width 86 height 30
type input "怡廷-41"
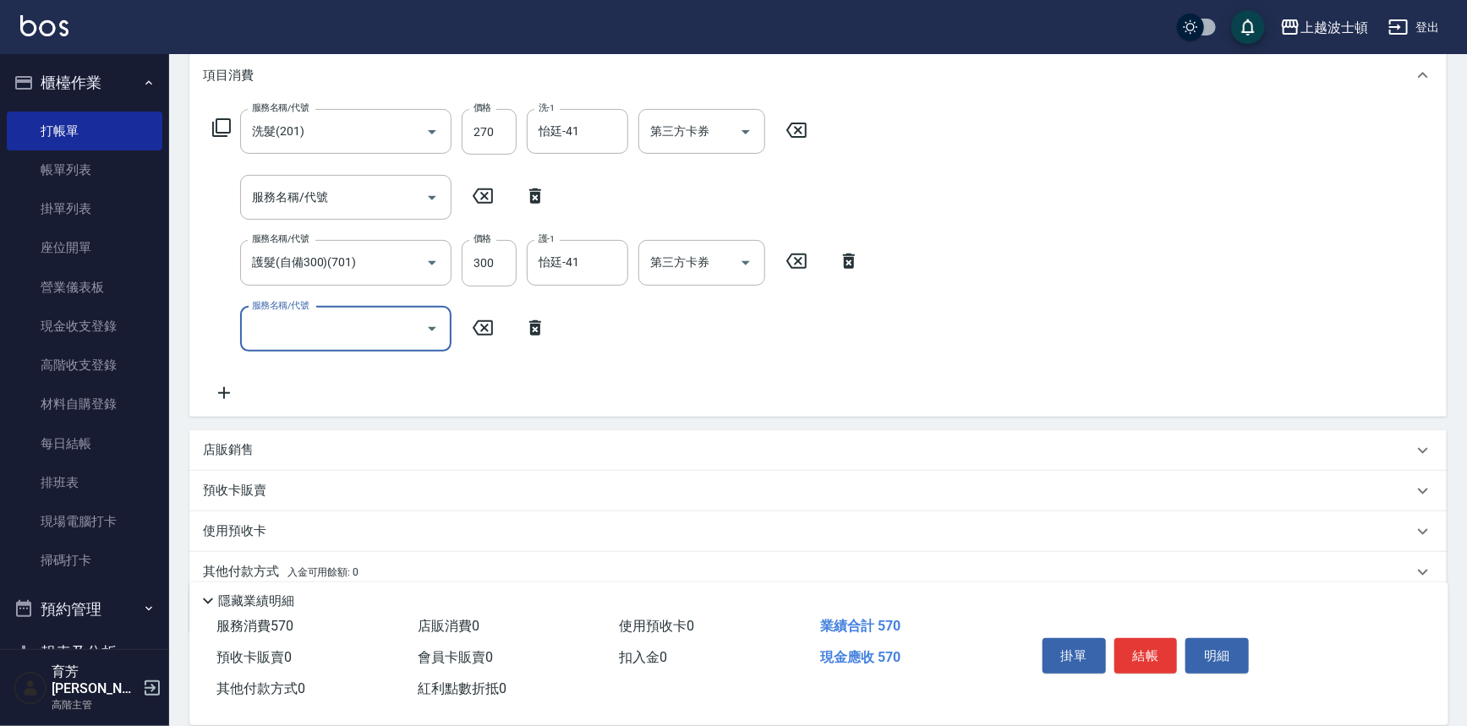
scroll to position [294, 0]
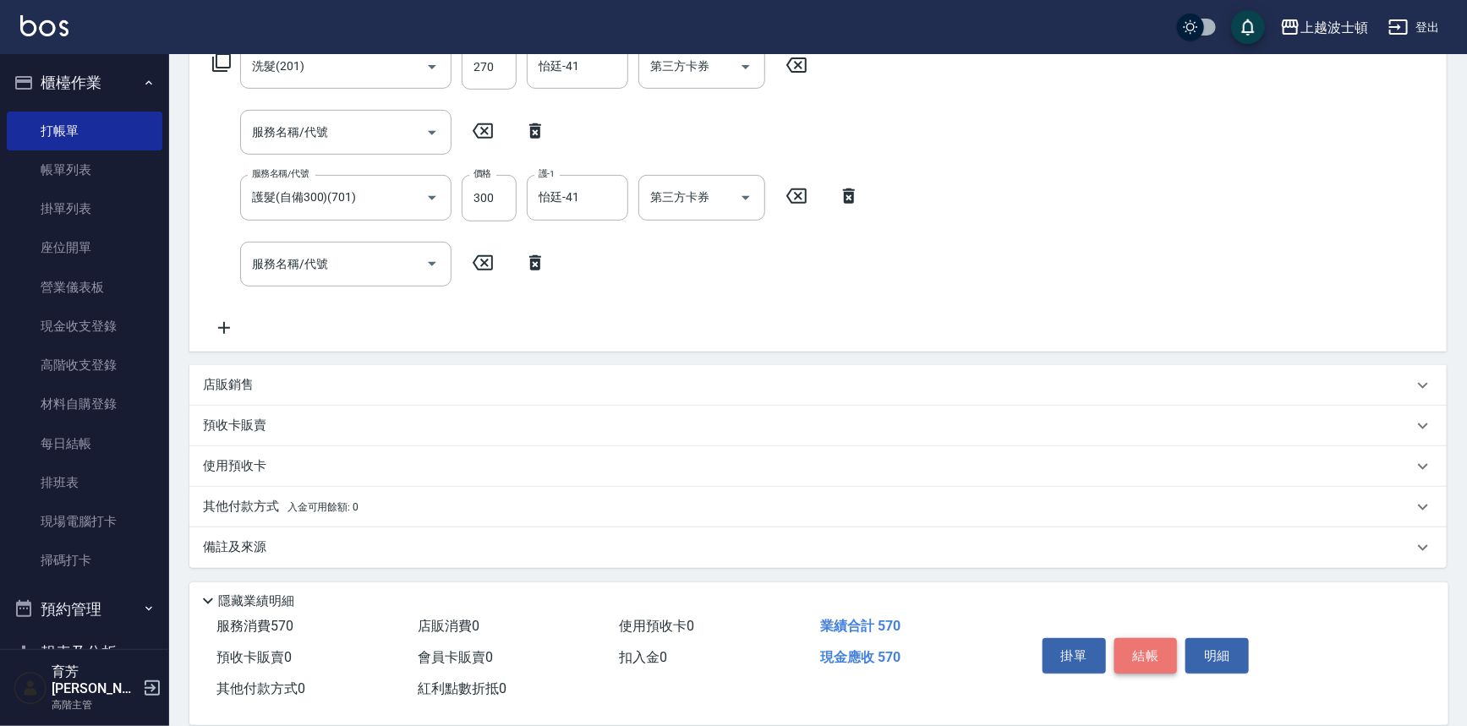
click at [1162, 653] on button "結帳" at bounding box center [1146, 656] width 63 height 36
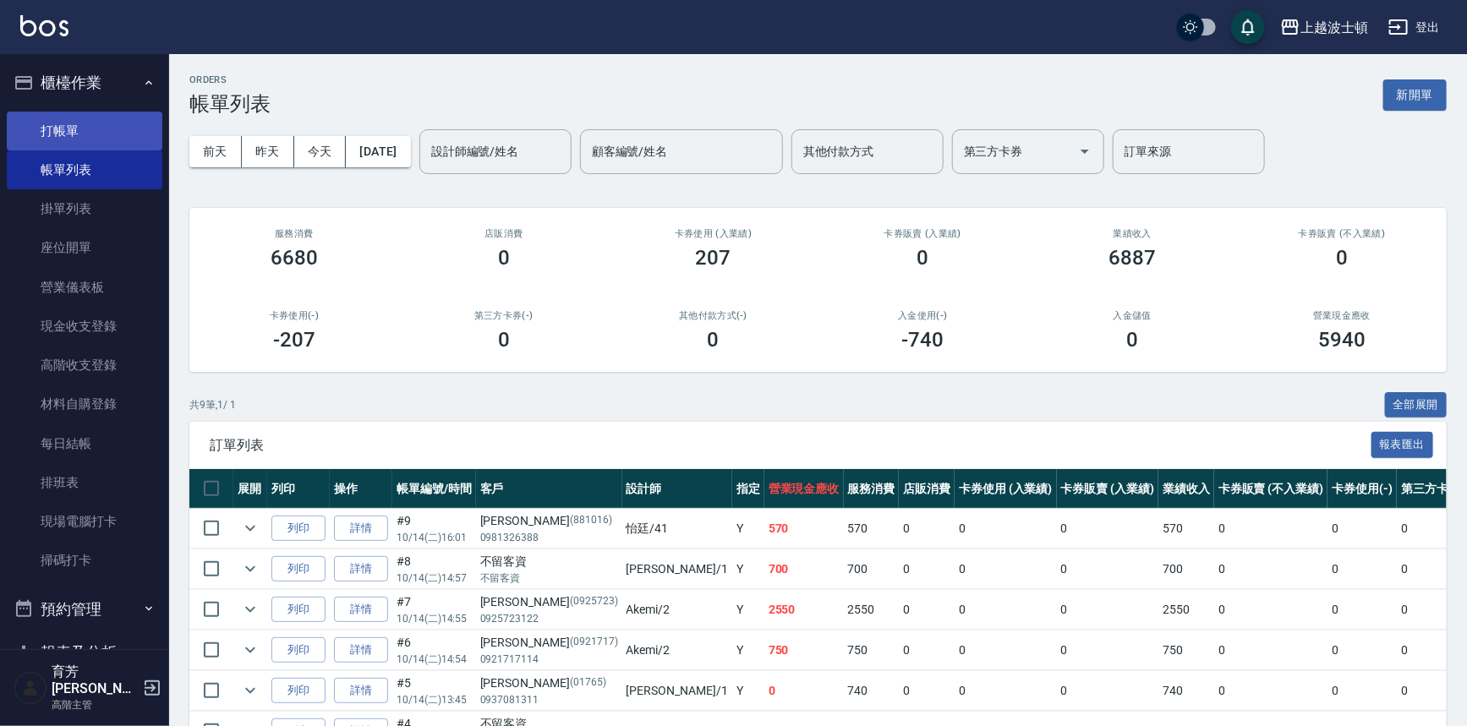
click at [96, 135] on link "打帳單" at bounding box center [85, 131] width 156 height 39
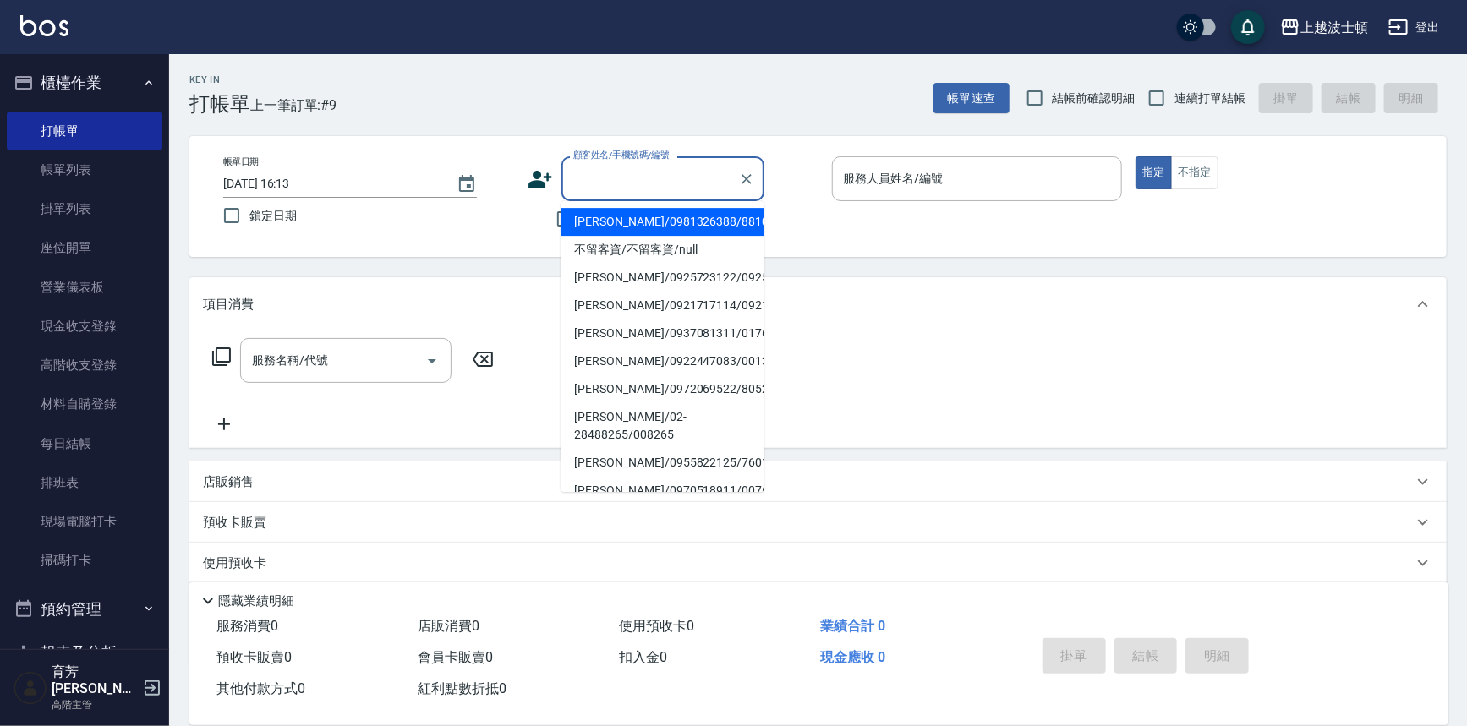
click at [617, 178] on input "顧客姓名/手機號碼/編號" at bounding box center [650, 179] width 162 height 30
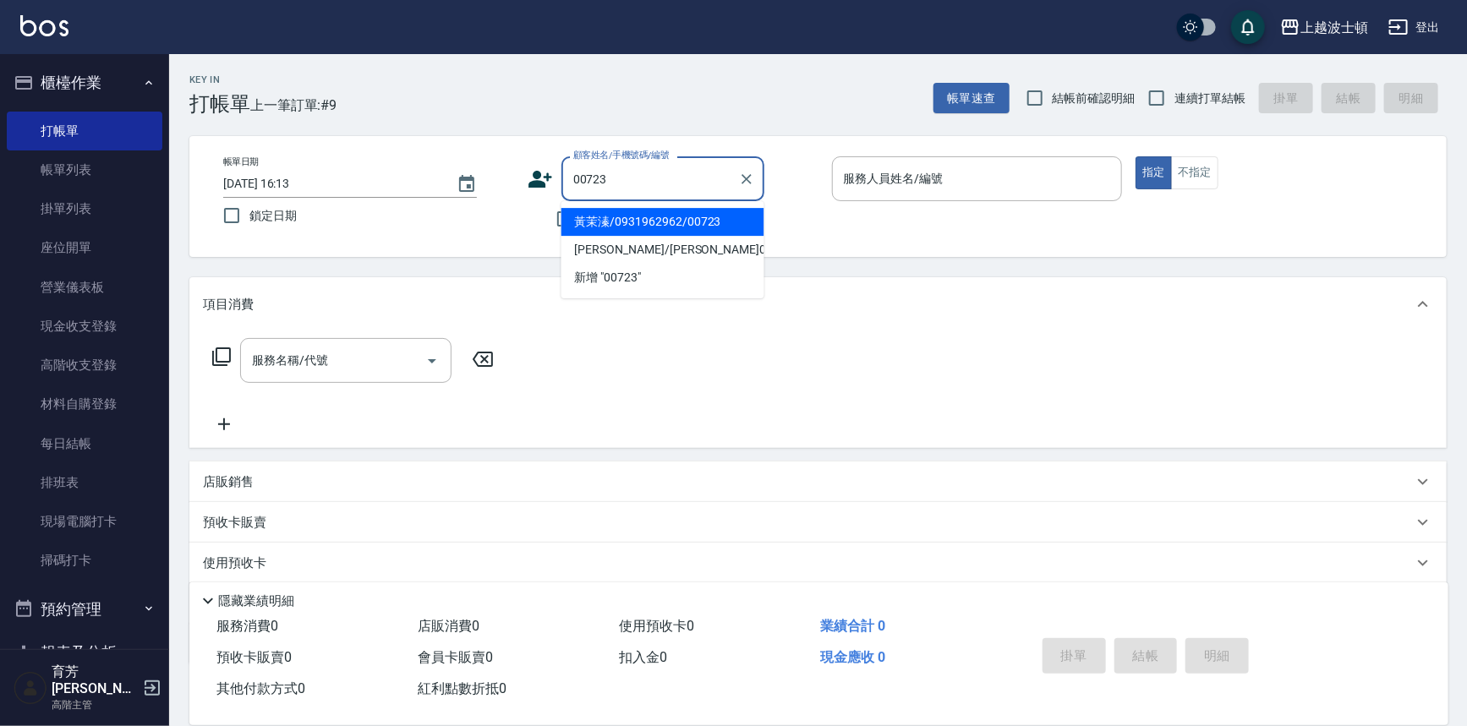
click at [609, 232] on li "黃茉溱/0931962962/00723" at bounding box center [662, 222] width 203 height 28
type input "黃茉溱/0931962962/00723"
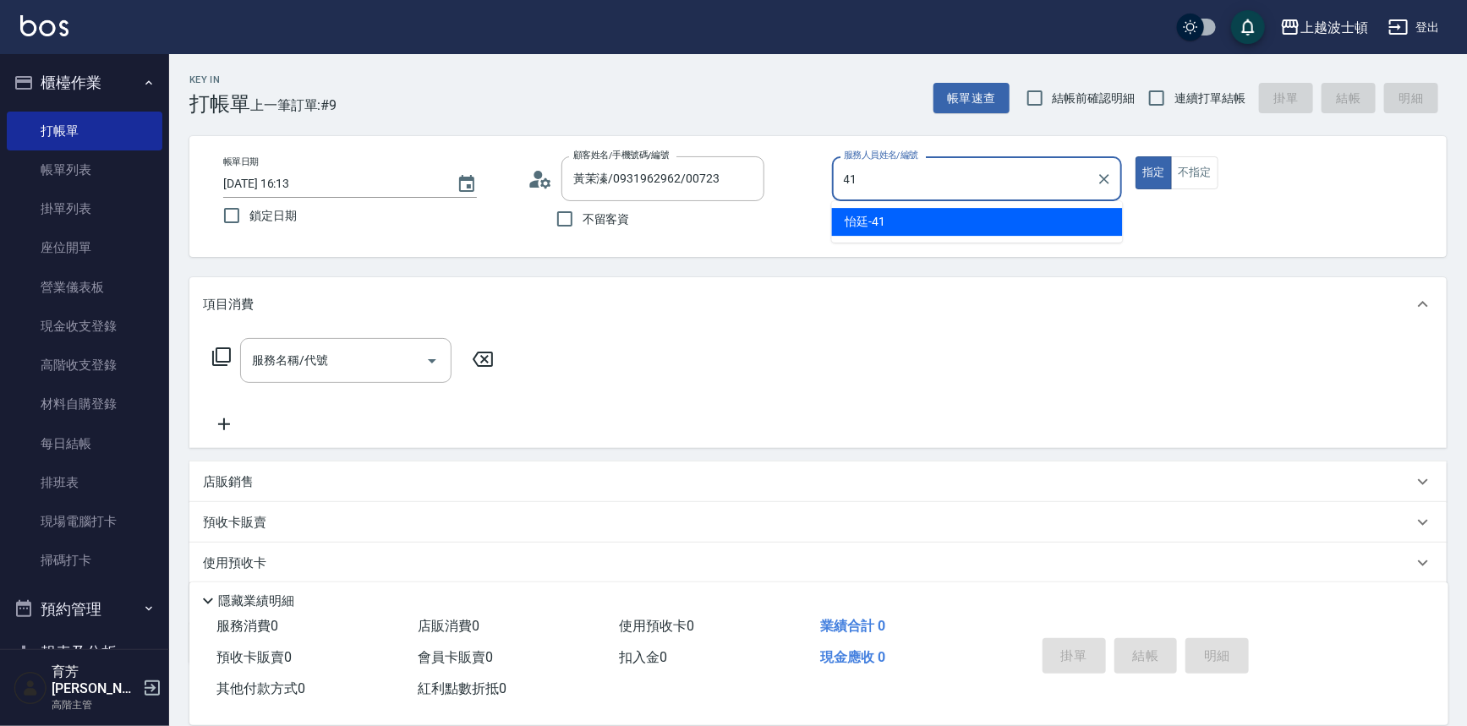
type input "怡廷-41"
type button "true"
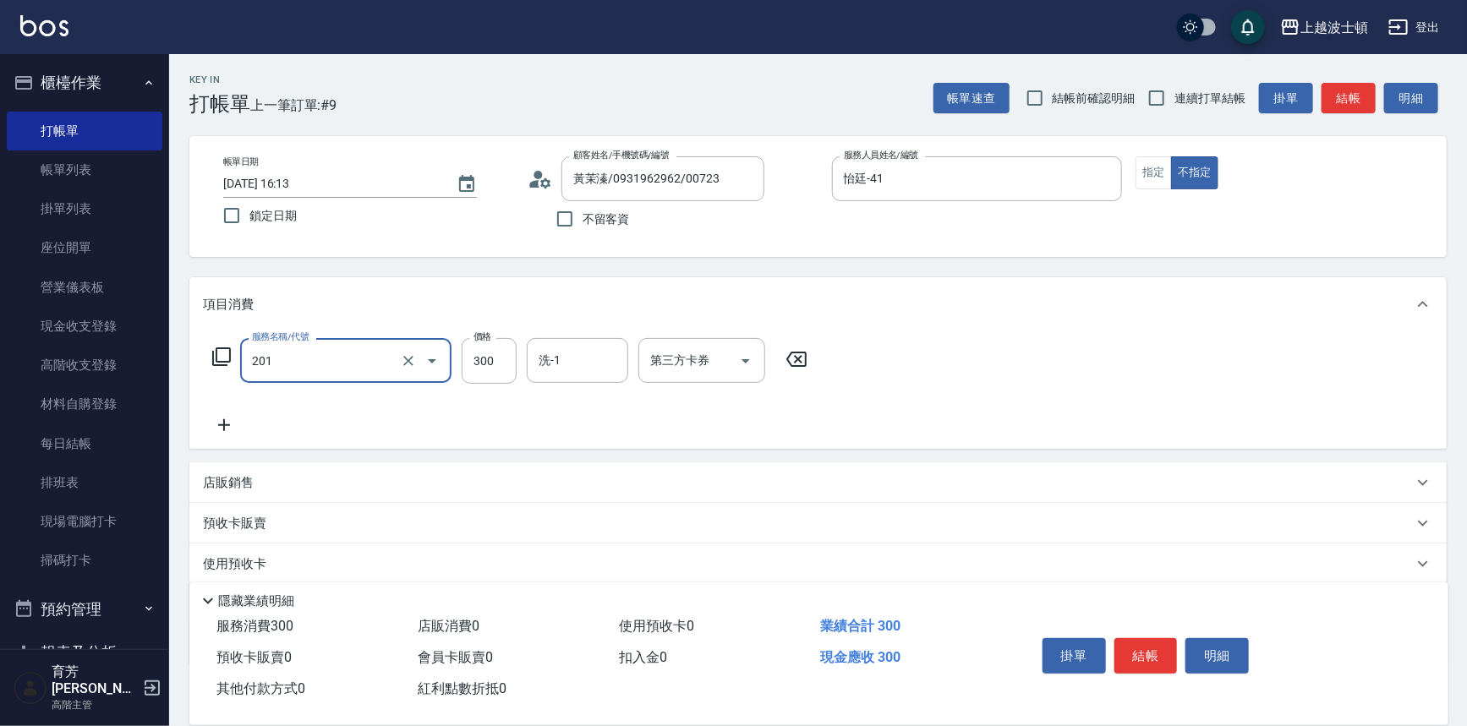
type input "洗髮(201)"
type input "270"
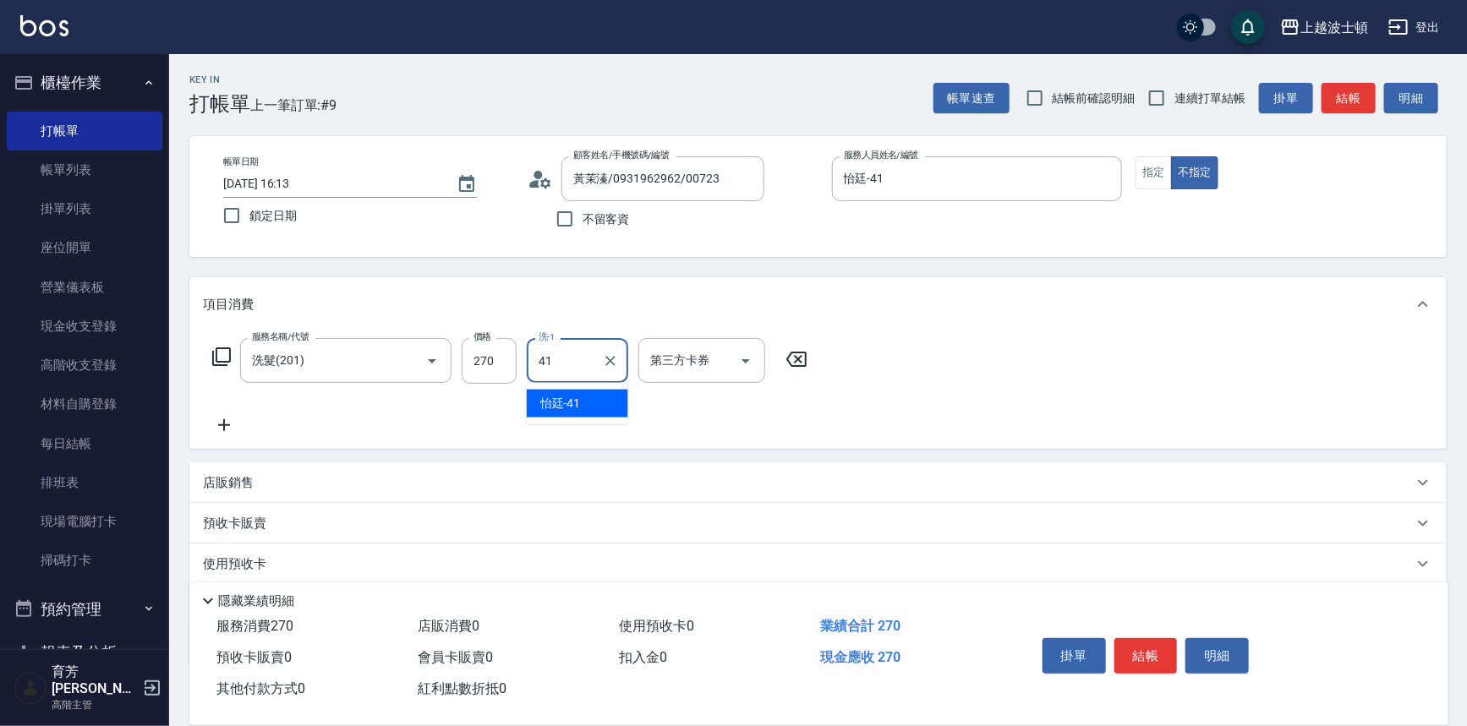
type input "怡廷-41"
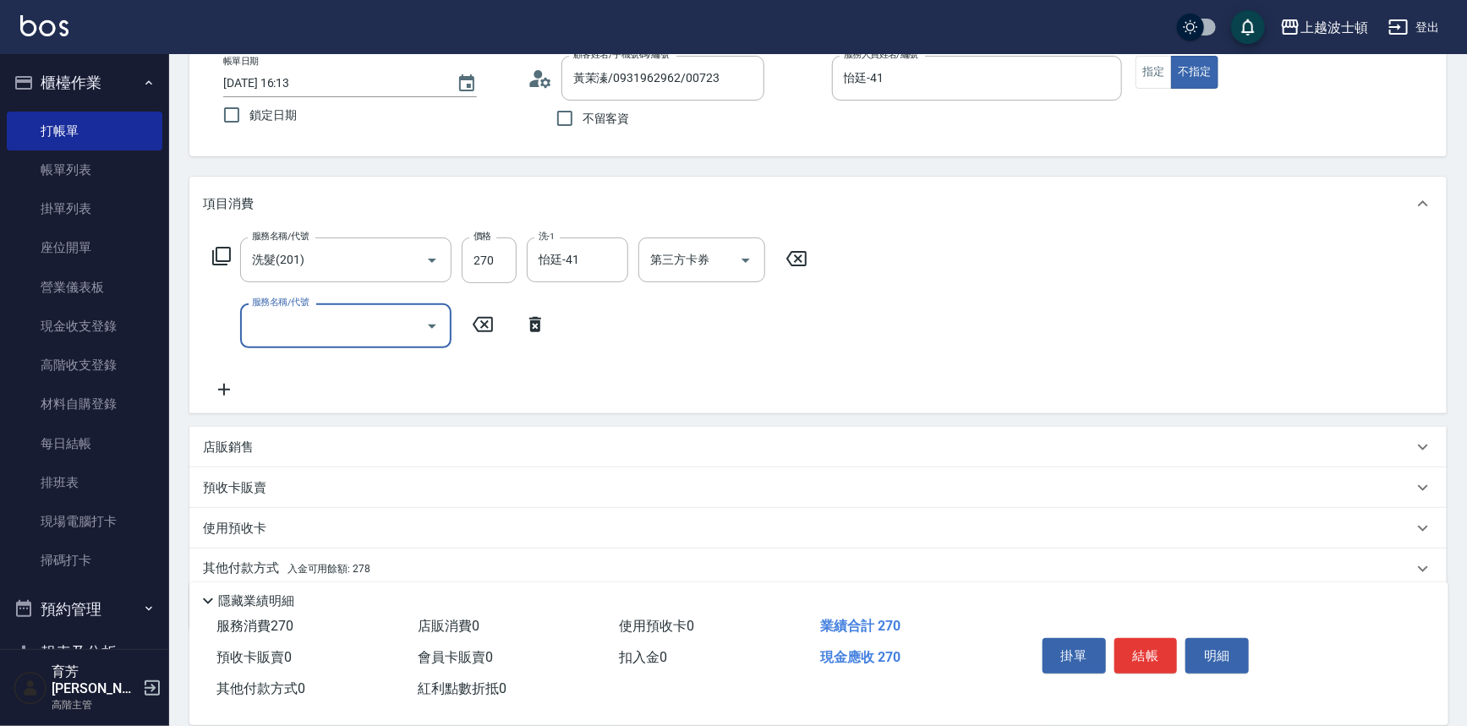
scroll to position [162, 0]
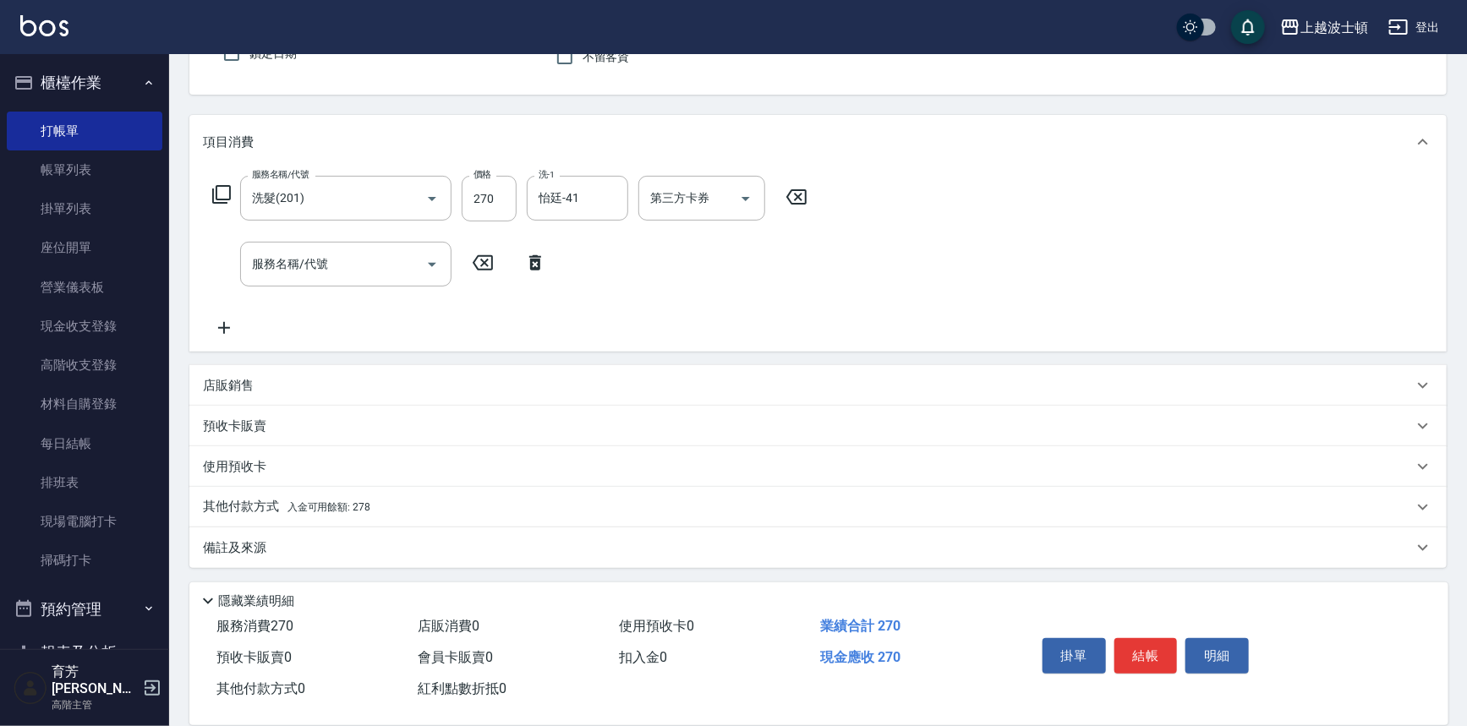
click at [463, 494] on div "其他付款方式 入金可用餘額: 278" at bounding box center [817, 507] width 1257 height 41
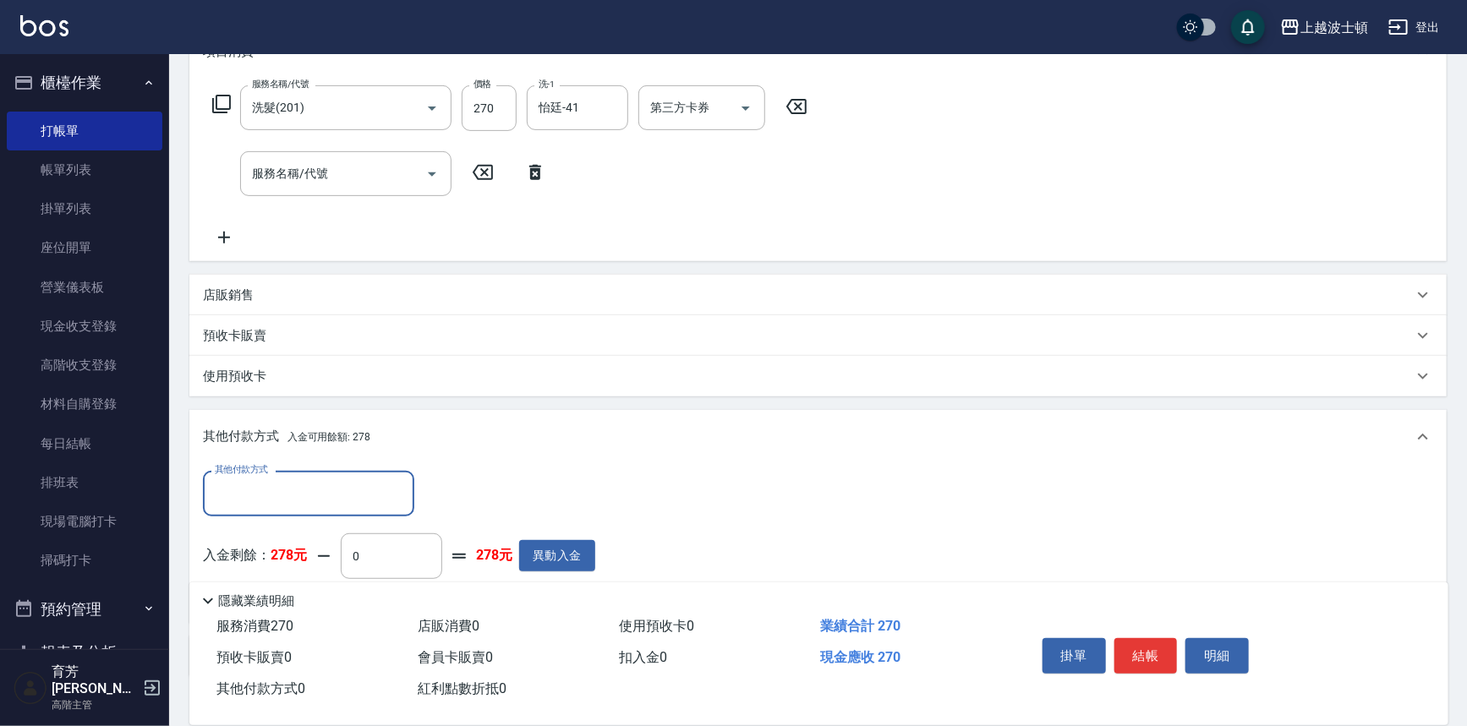
scroll to position [362, 0]
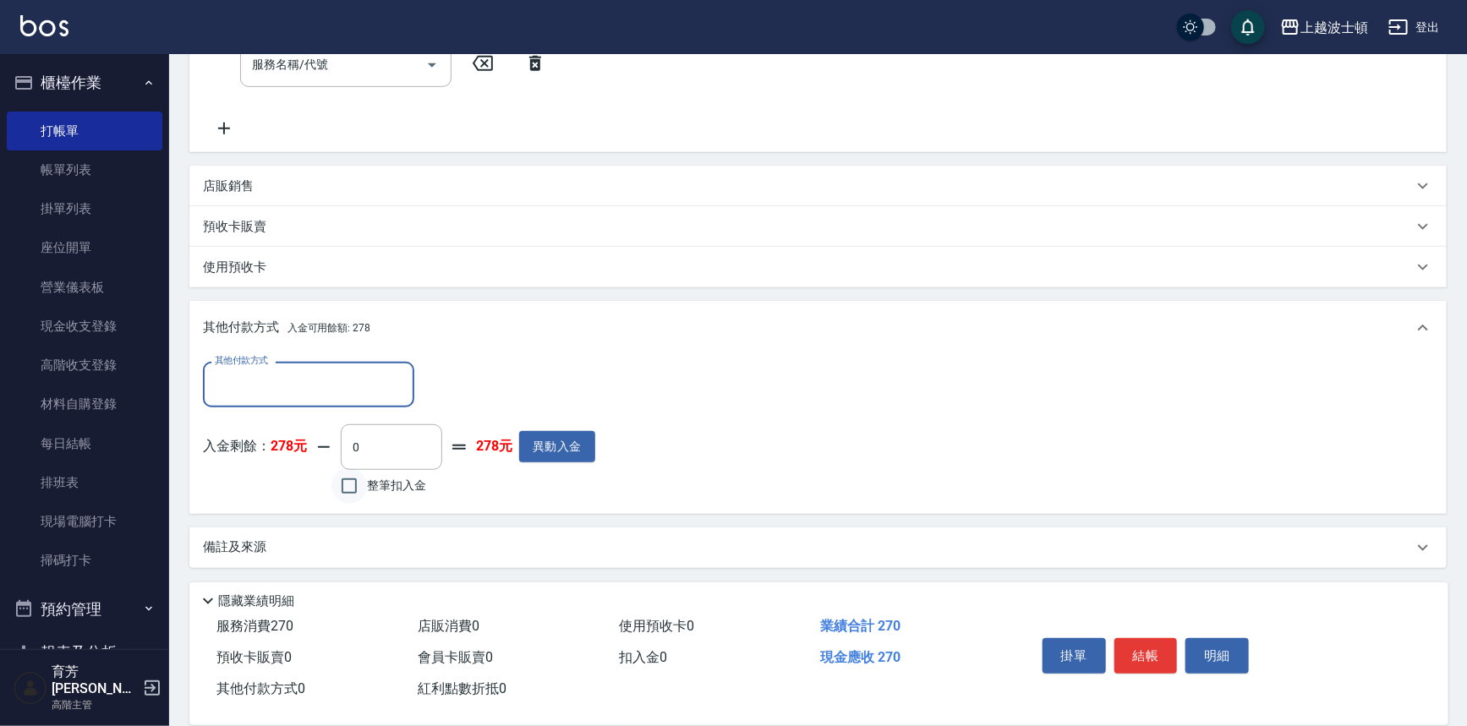
drag, startPoint x: 359, startPoint y: 479, endPoint x: 489, endPoint y: 507, distance: 132.5
click at [362, 478] on input "整筆扣入金" at bounding box center [349, 486] width 36 height 36
checkbox input "true"
type input "270"
click at [1156, 660] on button "結帳" at bounding box center [1146, 656] width 63 height 36
